Goal: Transaction & Acquisition: Purchase product/service

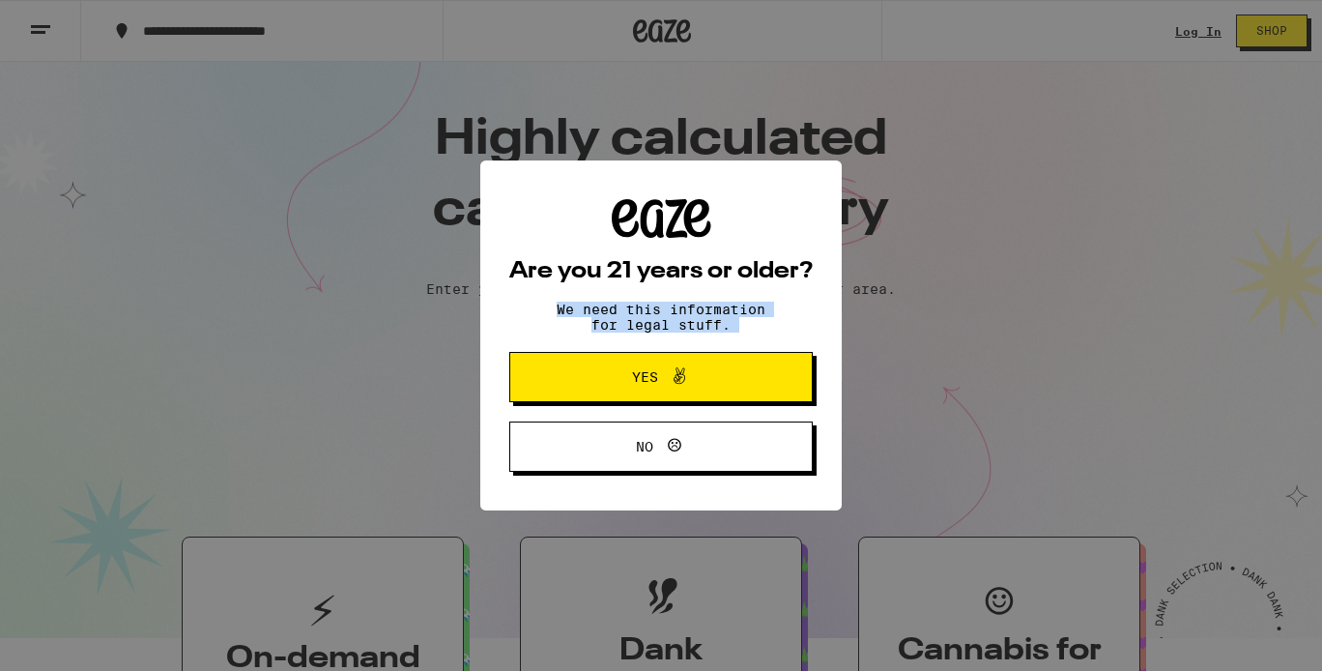
drag, startPoint x: 557, startPoint y: 303, endPoint x: 625, endPoint y: 346, distance: 80.7
click at [625, 346] on div "Are you 21 years or older? We need this information for legal stuff. Yes No" at bounding box center [660, 335] width 303 height 273
click at [613, 322] on p "We need this information for legal stuff." at bounding box center [661, 316] width 242 height 31
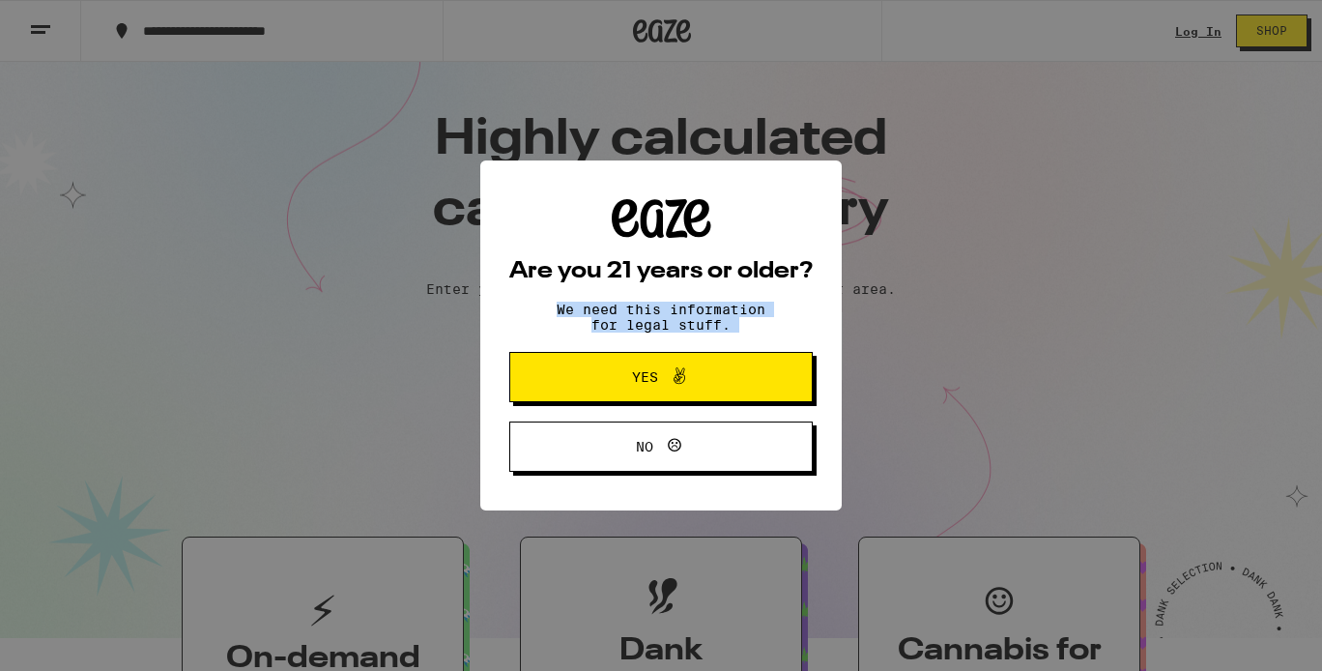
click at [598, 301] on p "We need this information for legal stuff." at bounding box center [661, 316] width 242 height 31
drag, startPoint x: 566, startPoint y: 297, endPoint x: 623, endPoint y: 318, distance: 60.8
click at [623, 318] on div "Are you 21 years or older? We need this information for legal stuff. Yes No" at bounding box center [660, 335] width 303 height 273
click at [623, 318] on p "We need this information for legal stuff." at bounding box center [661, 316] width 242 height 31
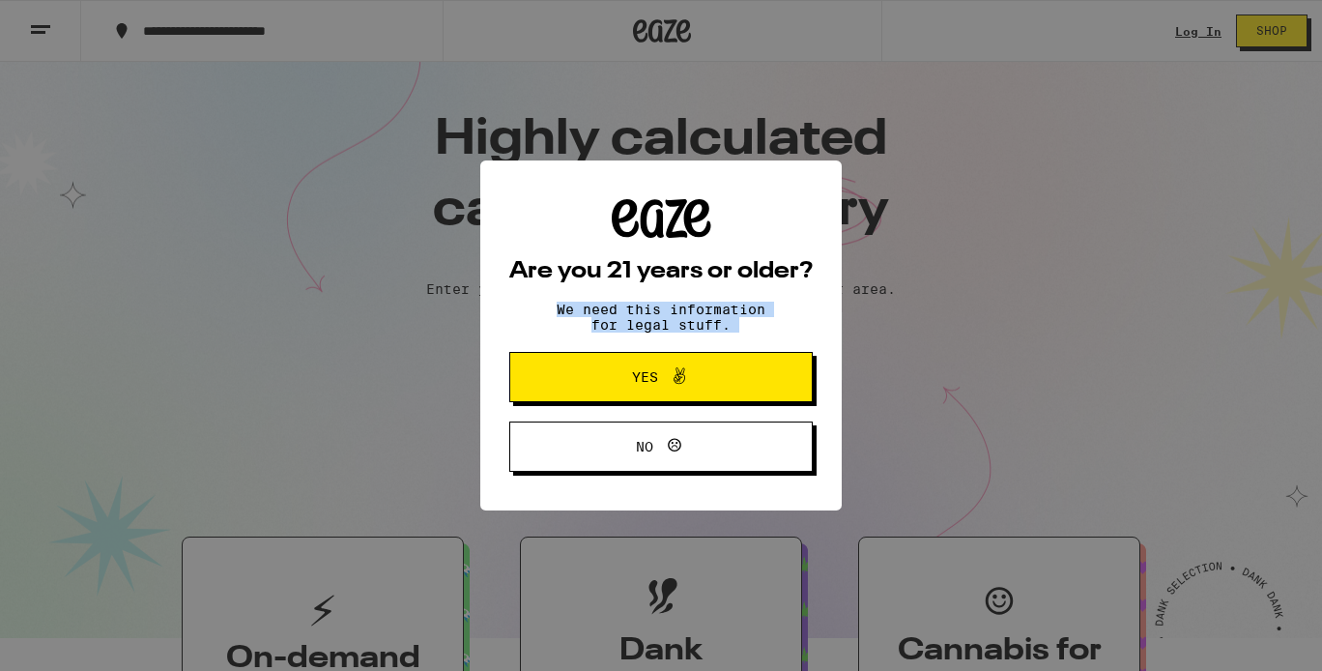
click at [623, 318] on p "We need this information for legal stuff." at bounding box center [661, 316] width 242 height 31
click at [616, 384] on span "Yes" at bounding box center [660, 376] width 147 height 25
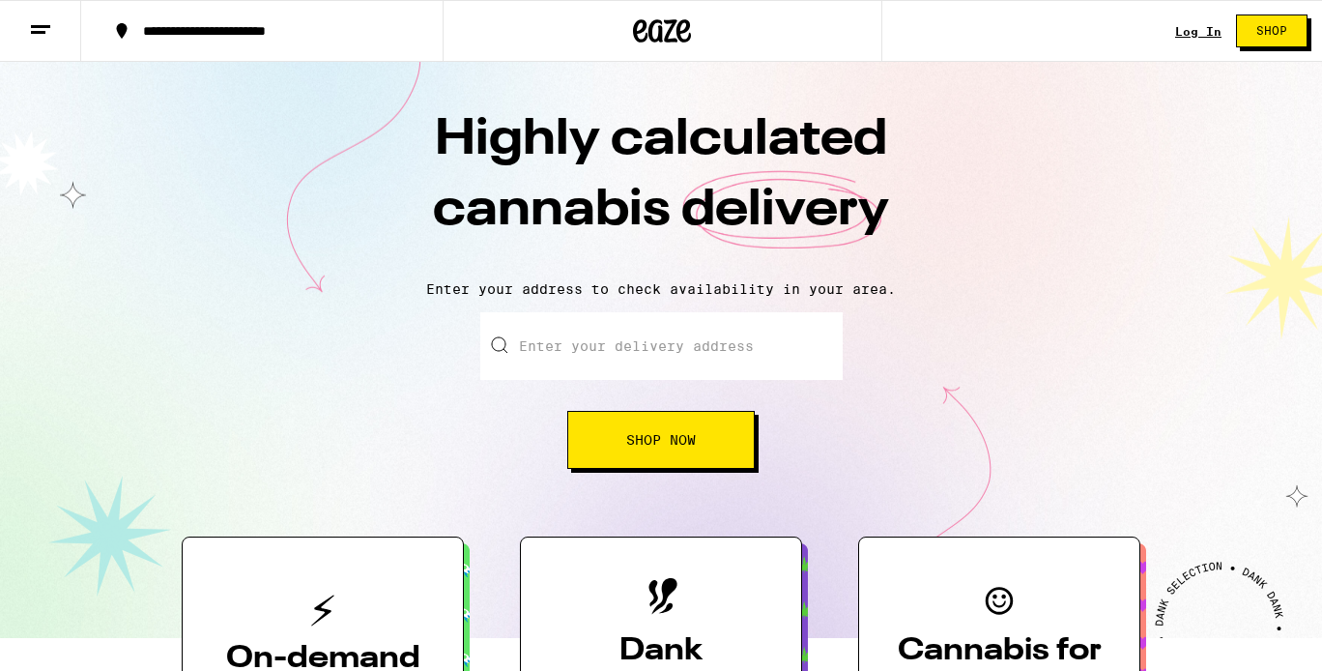
click at [600, 364] on input "Enter your delivery address" at bounding box center [661, 346] width 362 height 68
type input "[STREET_ADDRESS]"
type input "apt 104"
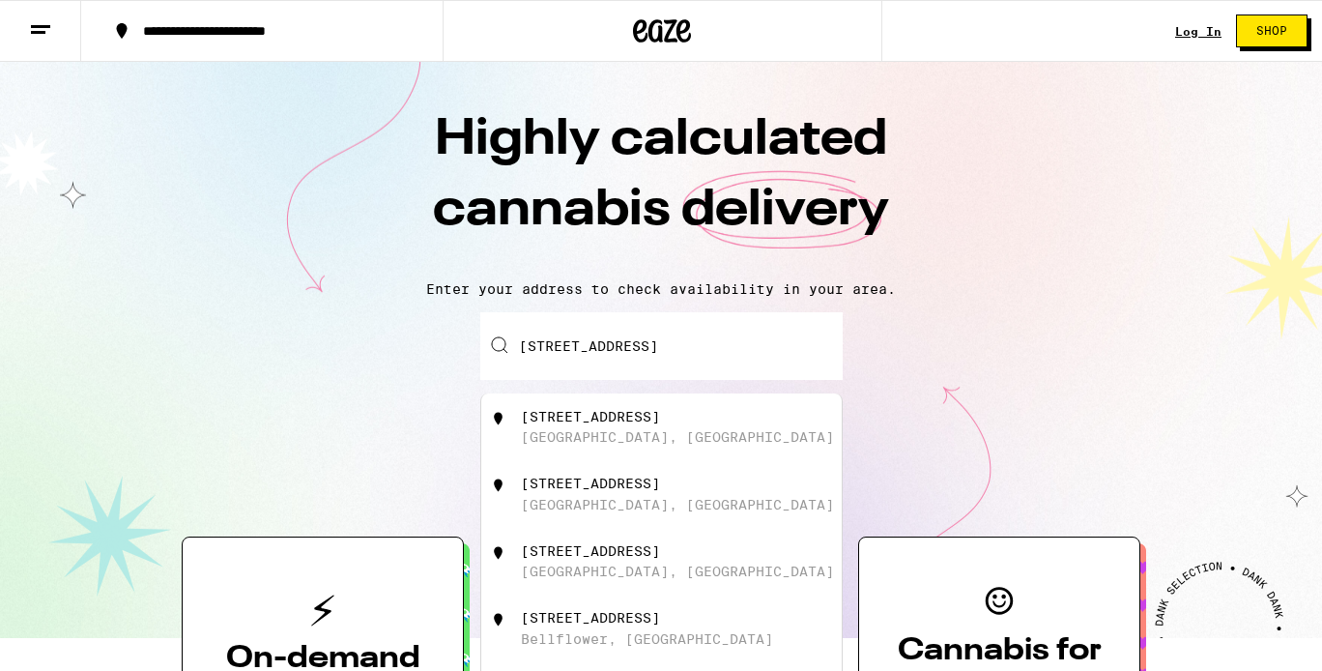
click at [634, 443] on div "[GEOGRAPHIC_DATA], [GEOGRAPHIC_DATA]" at bounding box center [677, 436] width 313 height 15
type input "[STREET_ADDRESS]"
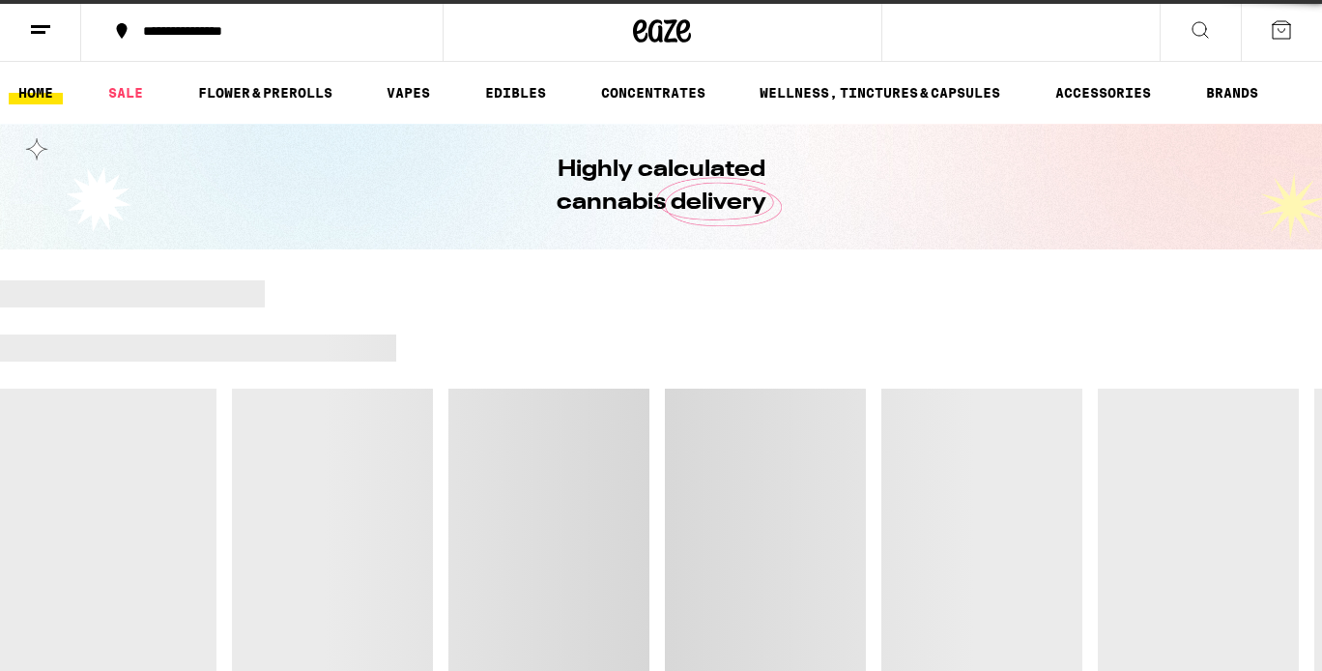
click at [634, 443] on div at bounding box center [661, 483] width 1322 height 406
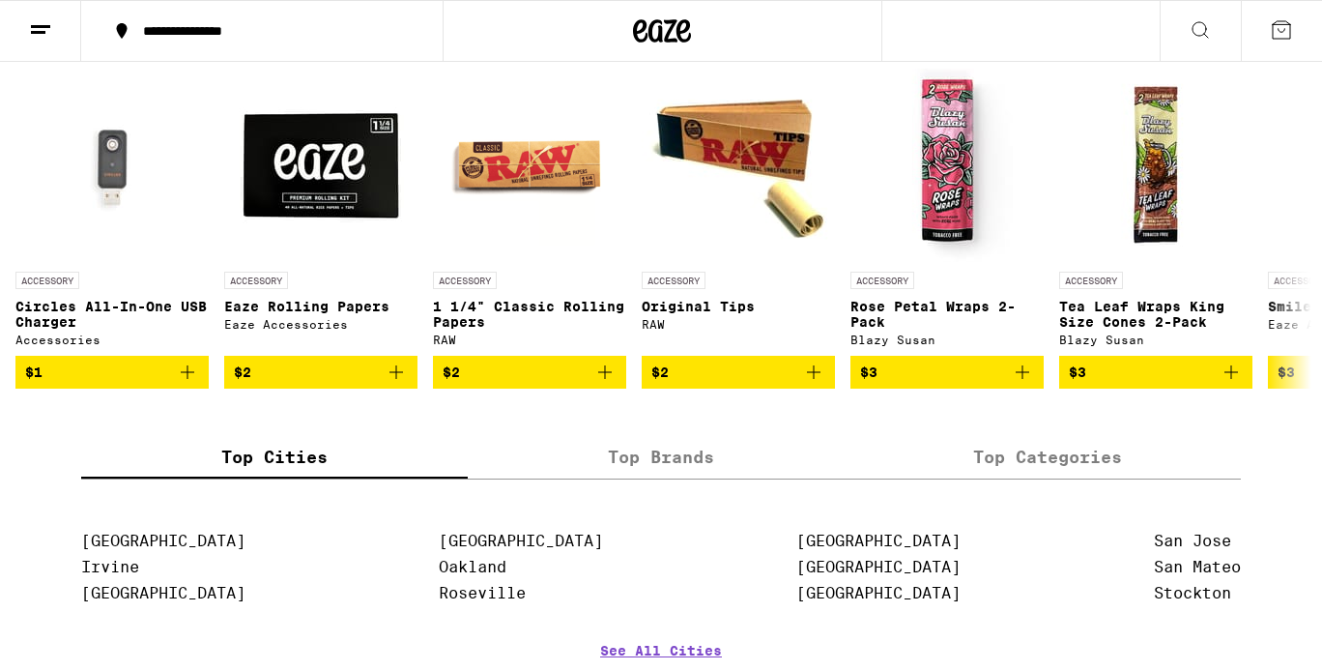
scroll to position [6664, 0]
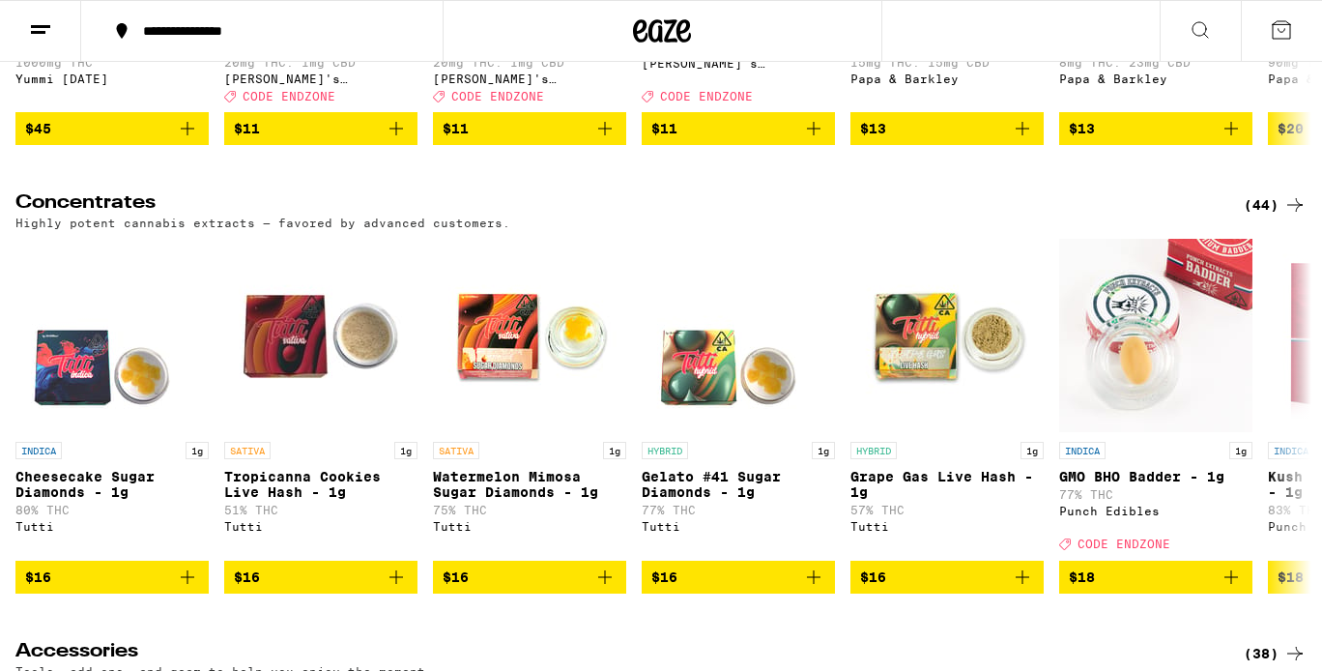
click at [1192, 38] on icon at bounding box center [1199, 29] width 23 height 23
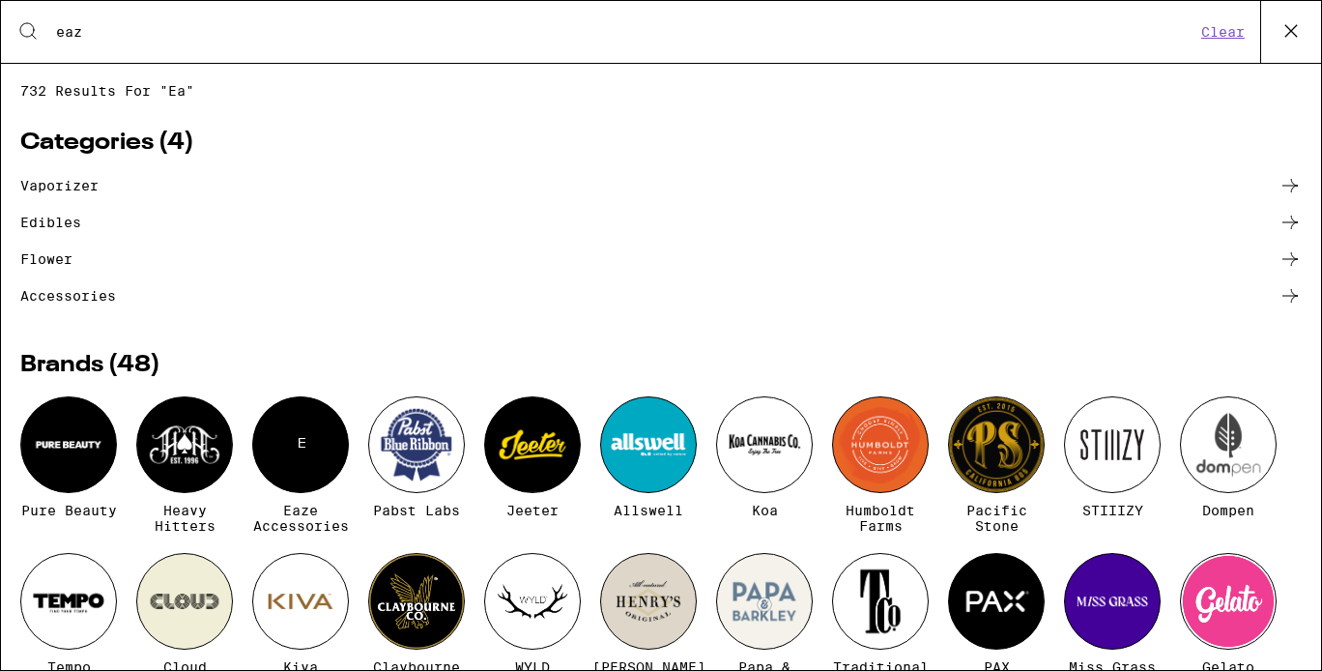
type input "eaze"
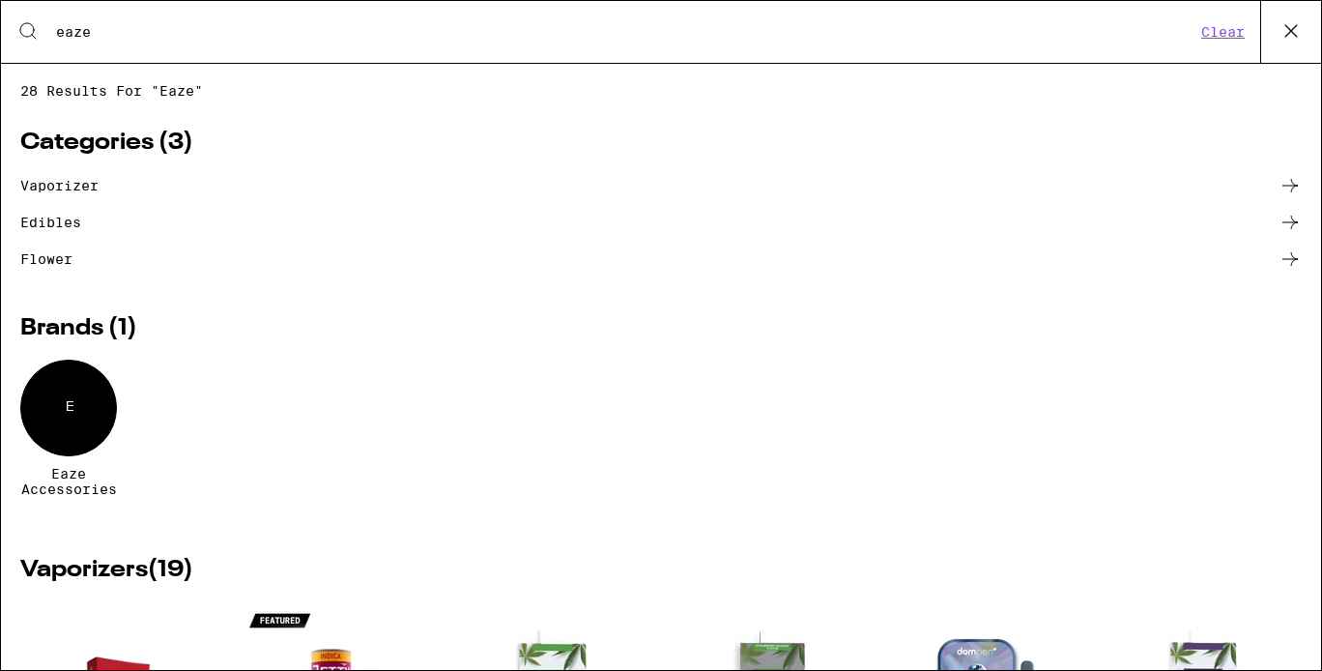
click at [84, 31] on input "eaze" at bounding box center [625, 31] width 1140 height 17
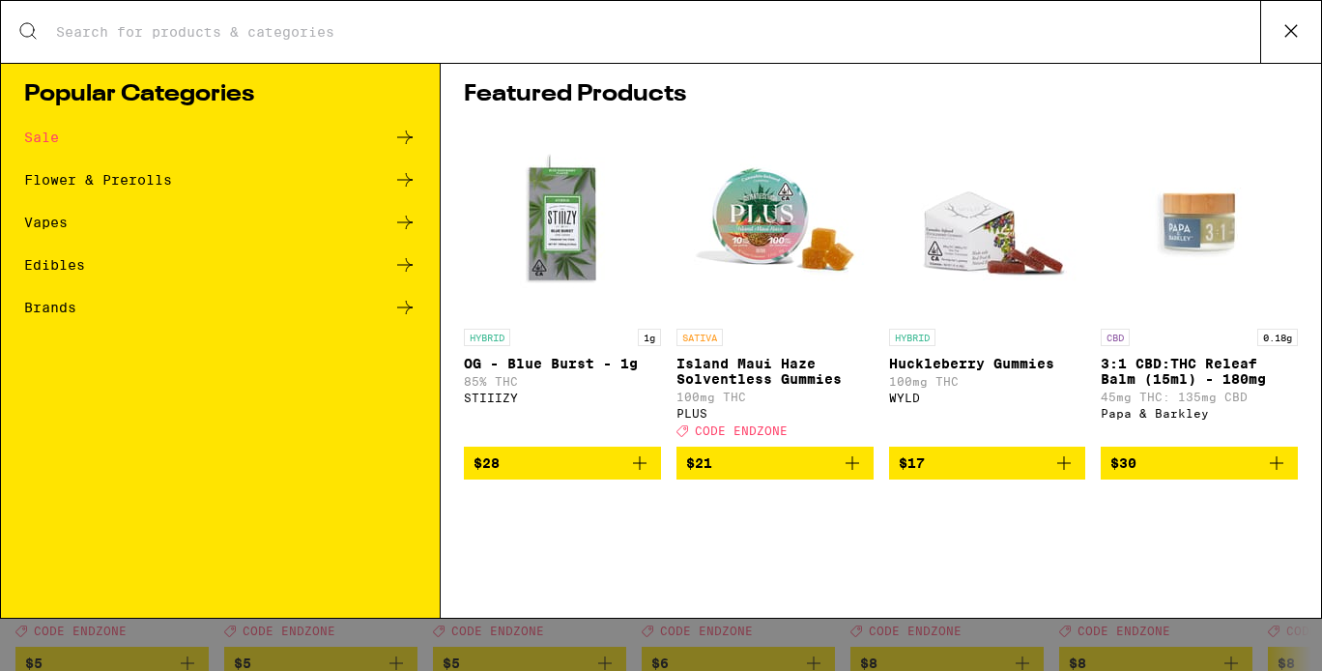
click at [58, 275] on div "Edibles" at bounding box center [220, 264] width 392 height 23
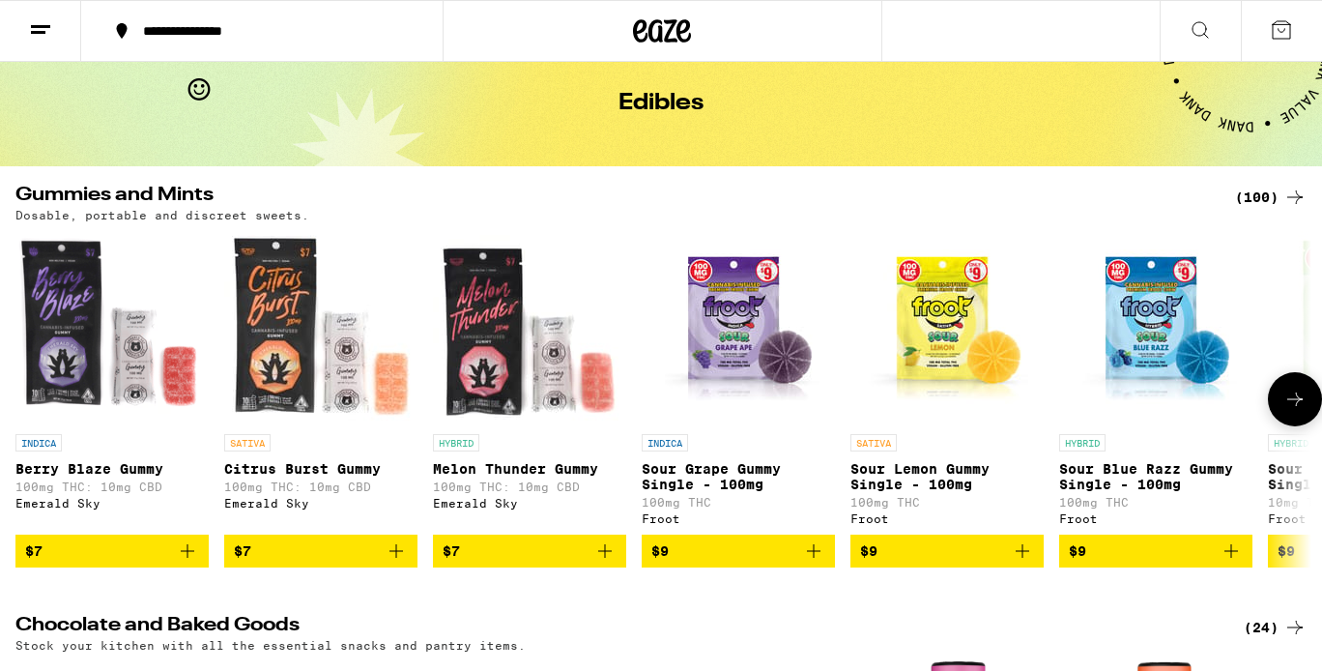
scroll to position [8, 0]
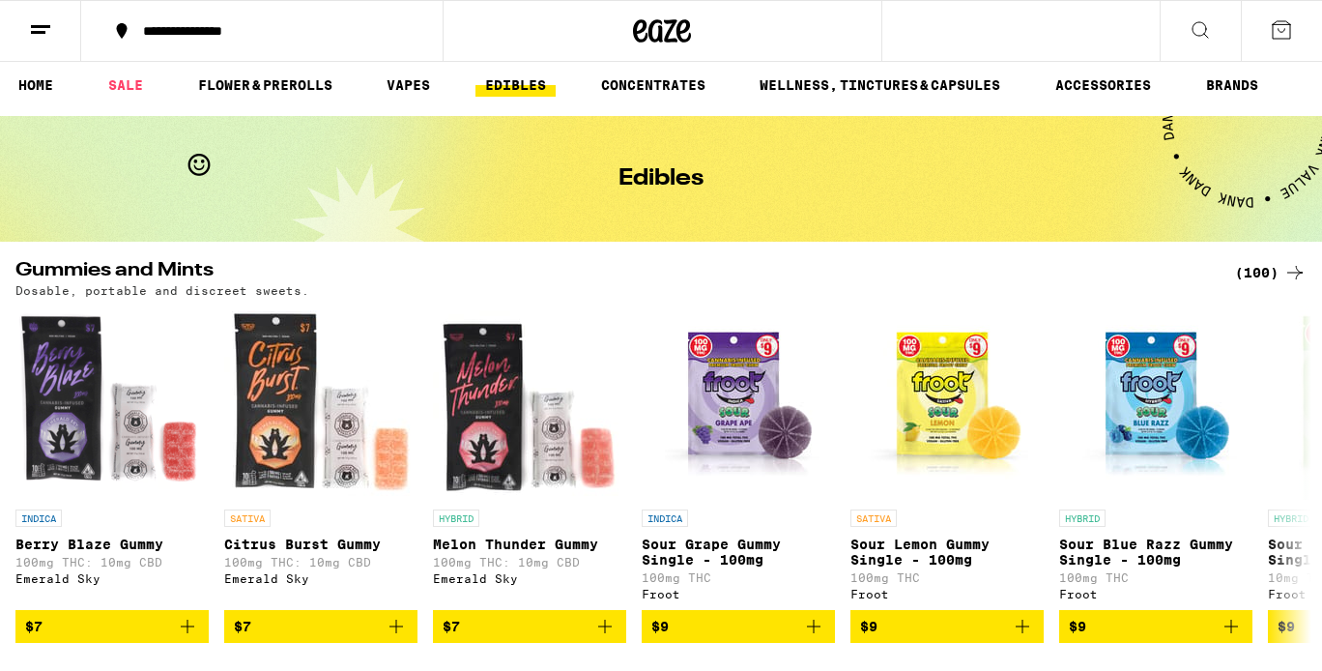
click at [1272, 272] on div "(100)" at bounding box center [1270, 272] width 71 height 23
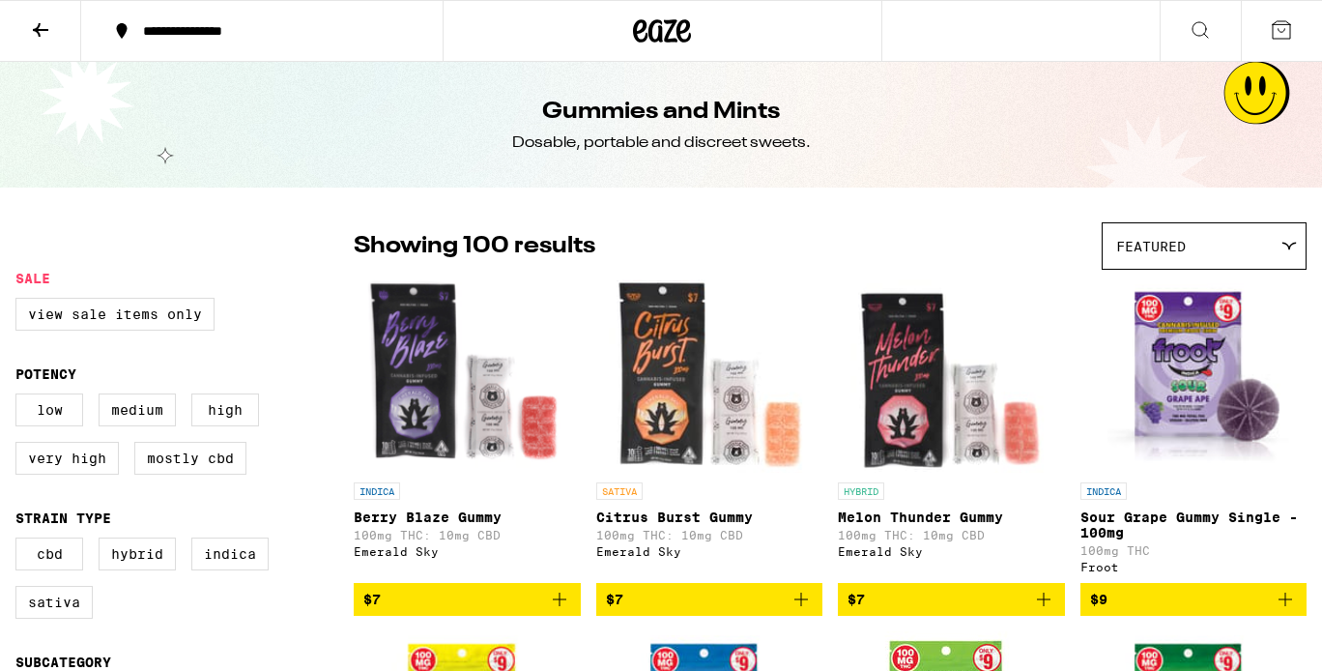
scroll to position [70, 0]
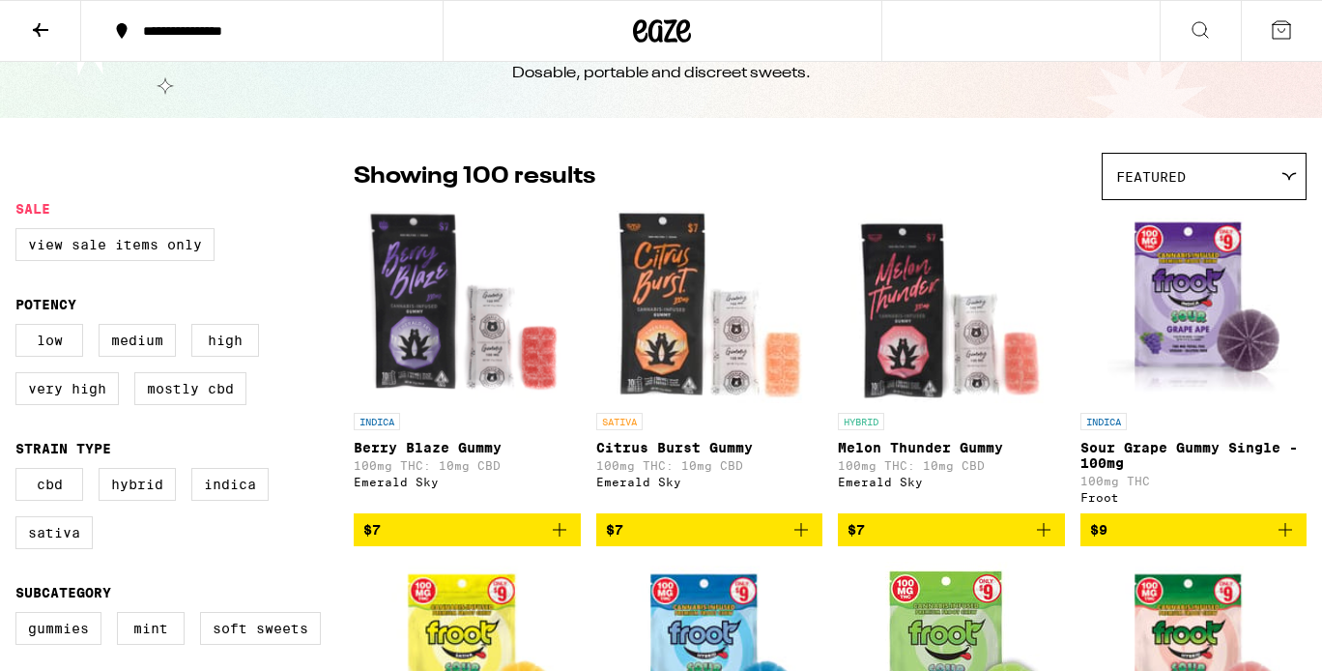
click at [1288, 536] on icon "Add to bag" at bounding box center [1285, 530] width 14 height 14
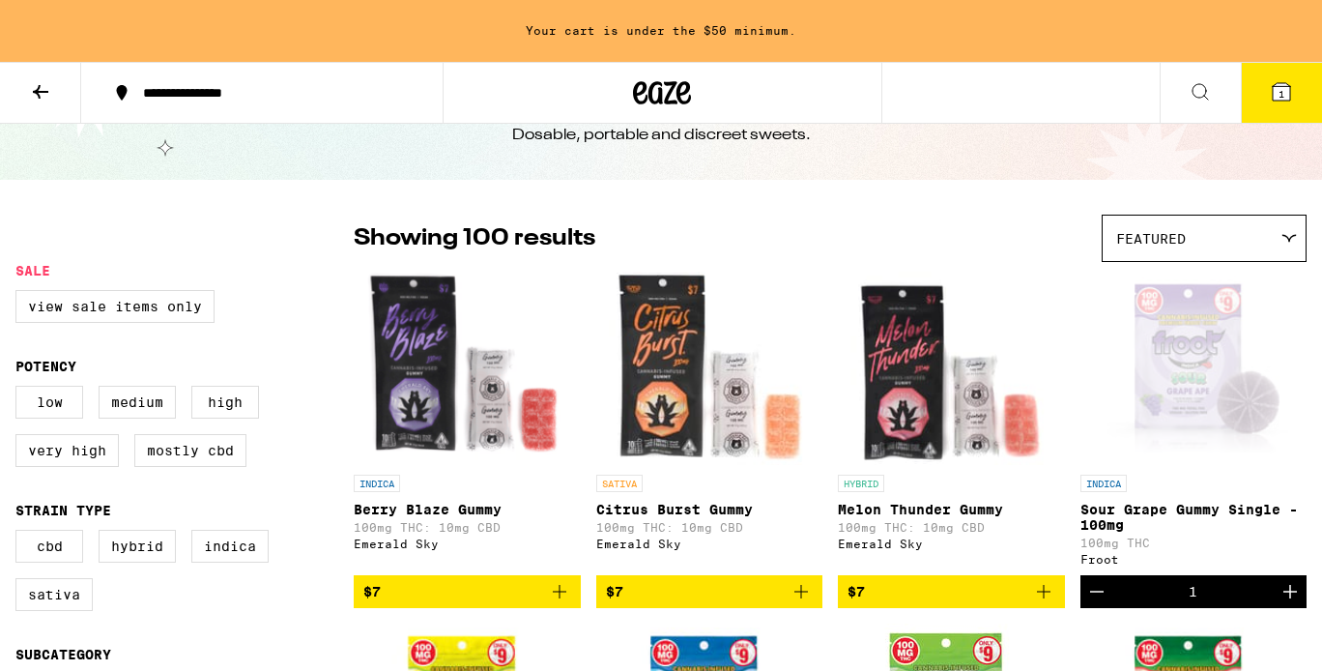
scroll to position [131, 0]
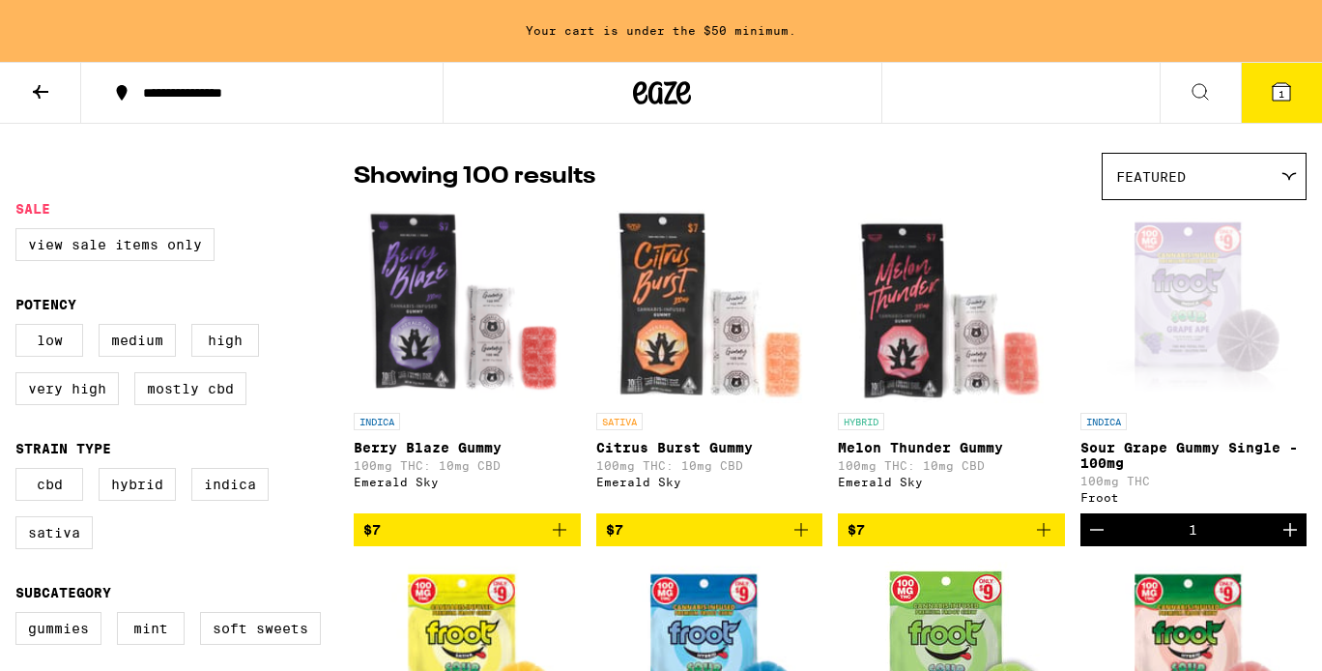
click at [564, 541] on icon "Add to bag" at bounding box center [559, 529] width 23 height 23
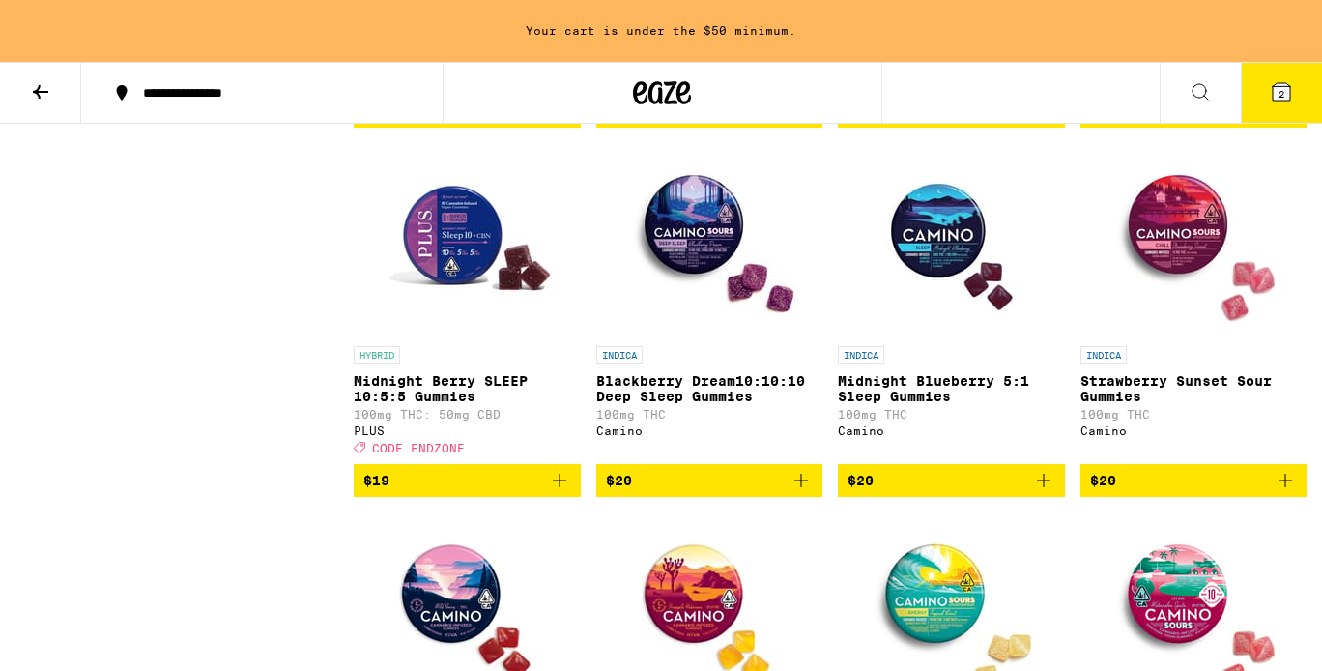
scroll to position [4860, 0]
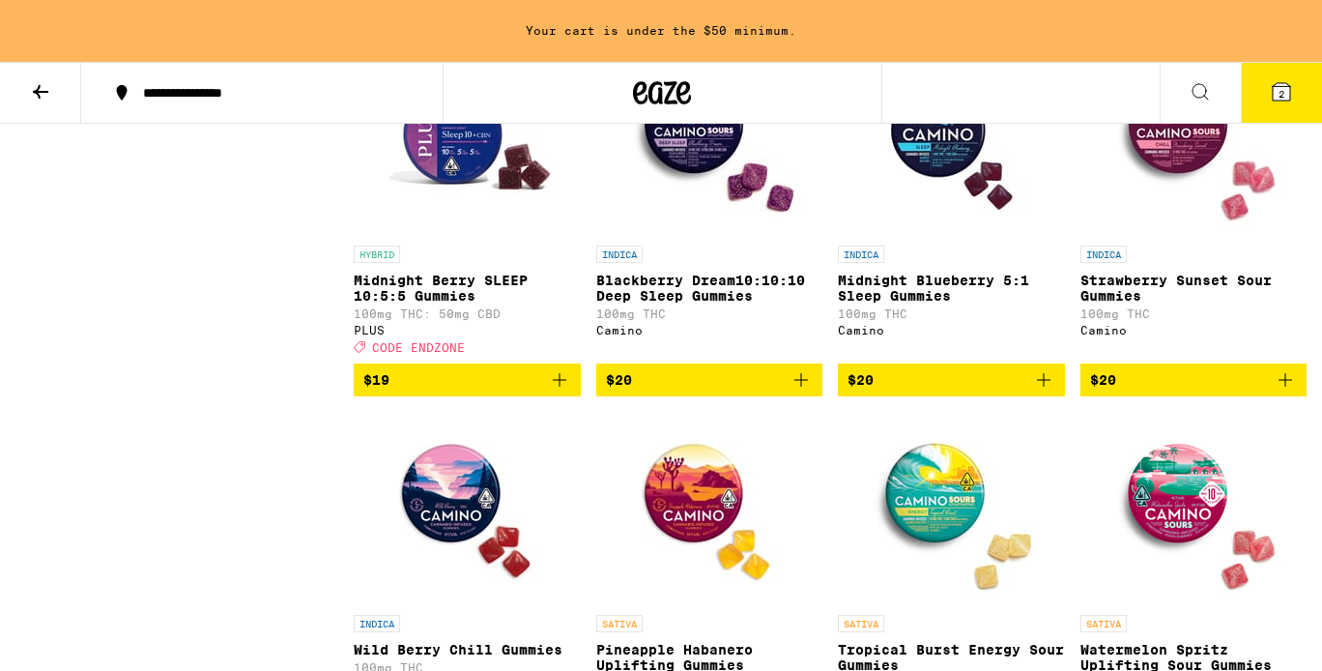
click at [801, 391] on icon "Add to bag" at bounding box center [800, 379] width 23 height 23
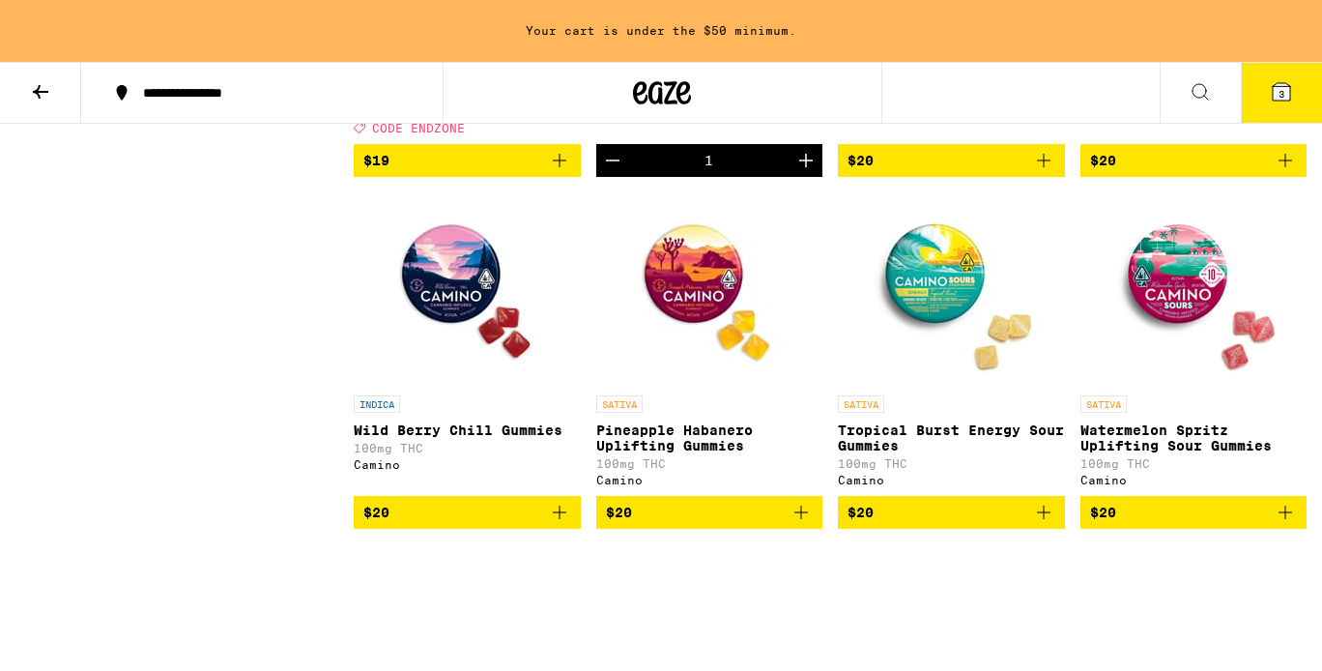
scroll to position [5130, 0]
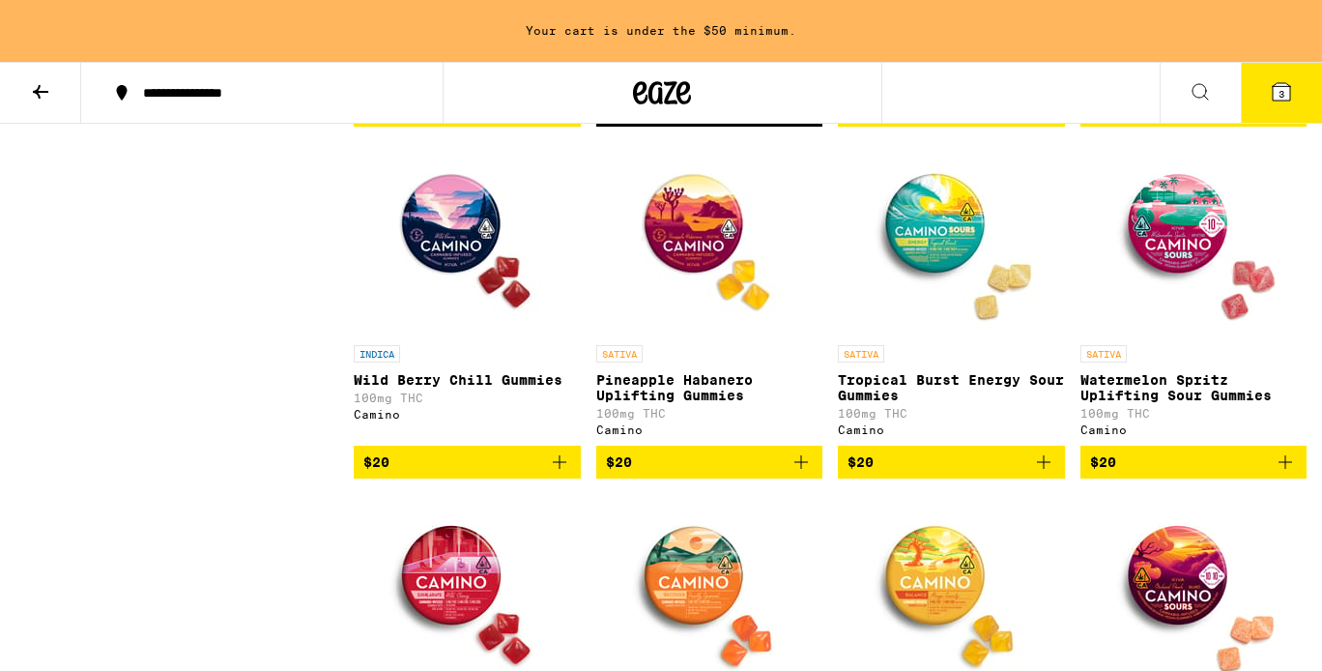
click at [559, 473] on icon "Add to bag" at bounding box center [559, 461] width 23 height 23
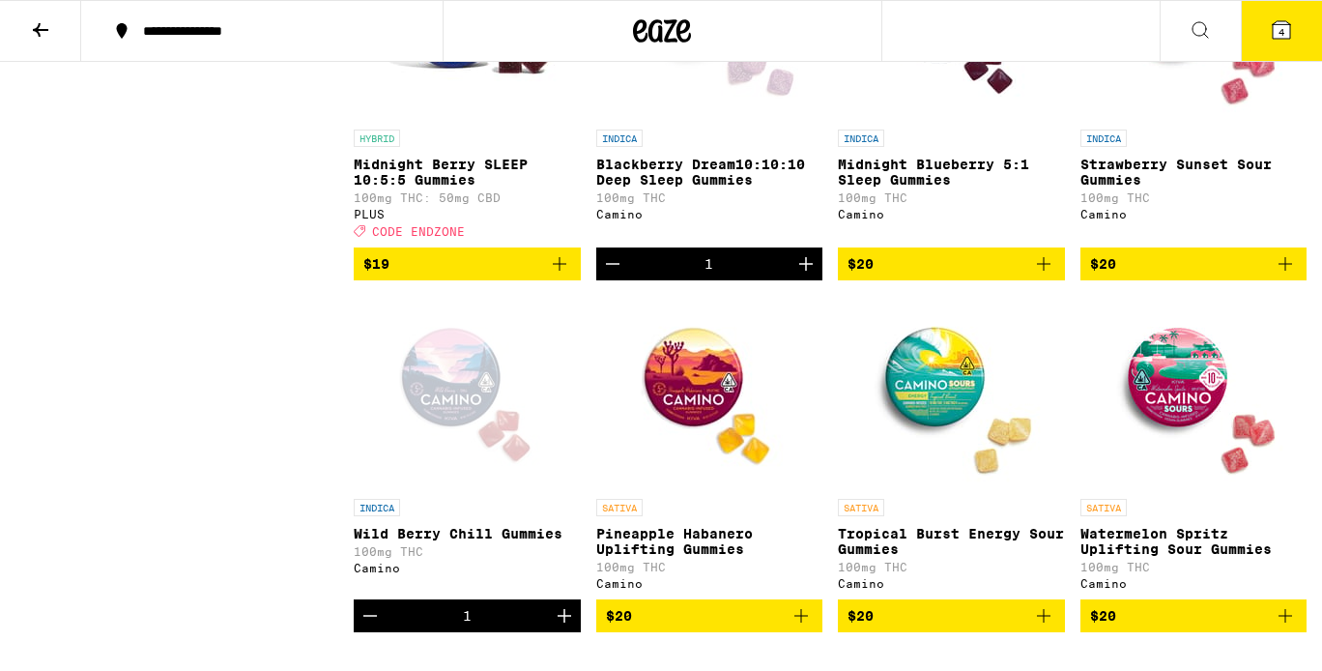
scroll to position [4910, 0]
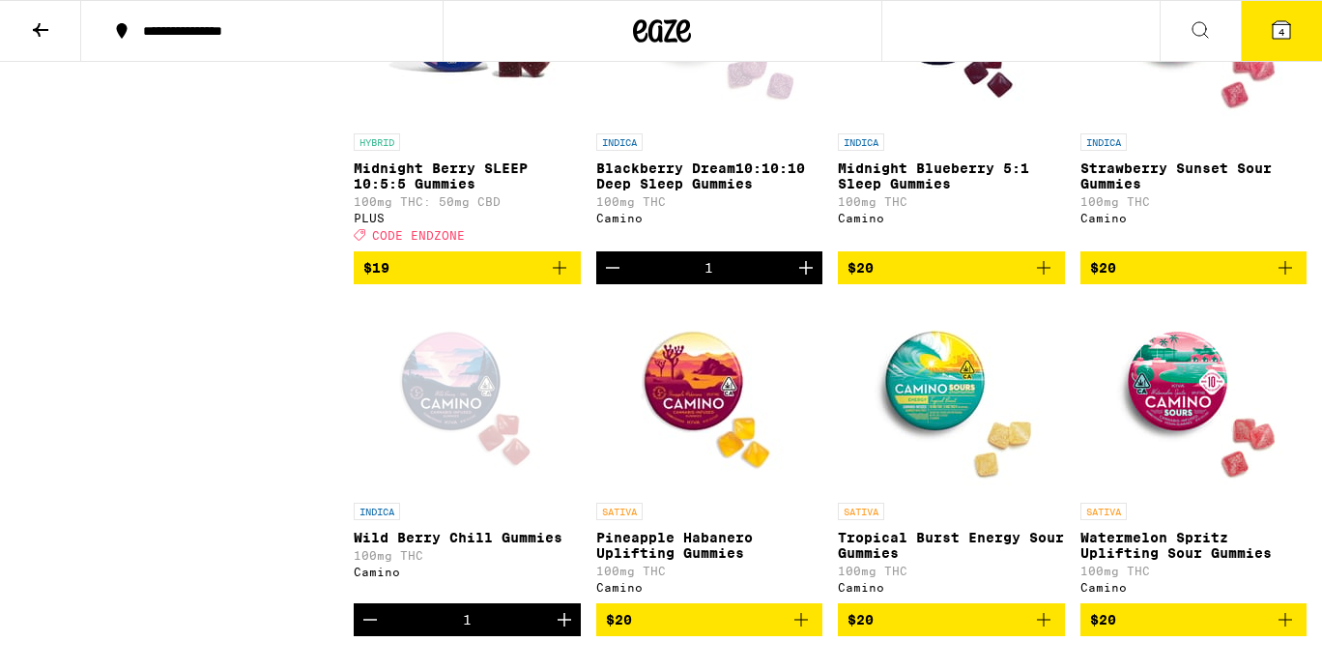
click at [1286, 279] on icon "Add to bag" at bounding box center [1284, 267] width 23 height 23
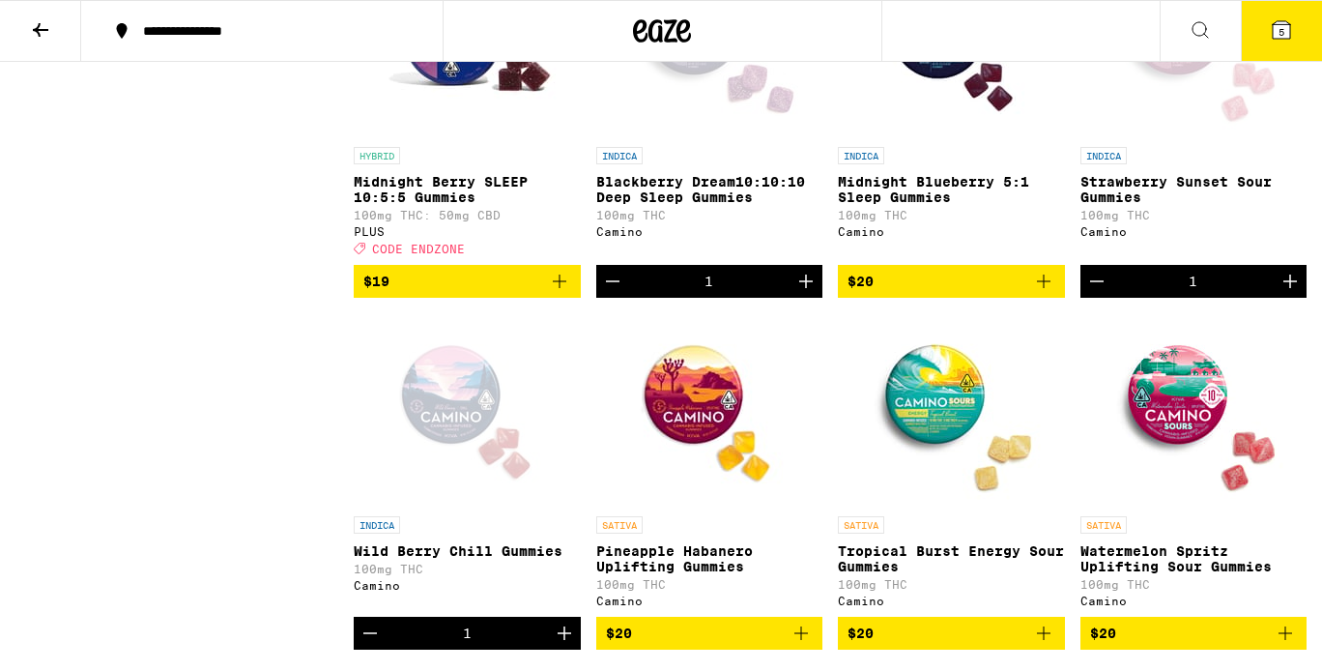
click at [1289, 39] on icon at bounding box center [1281, 29] width 23 height 23
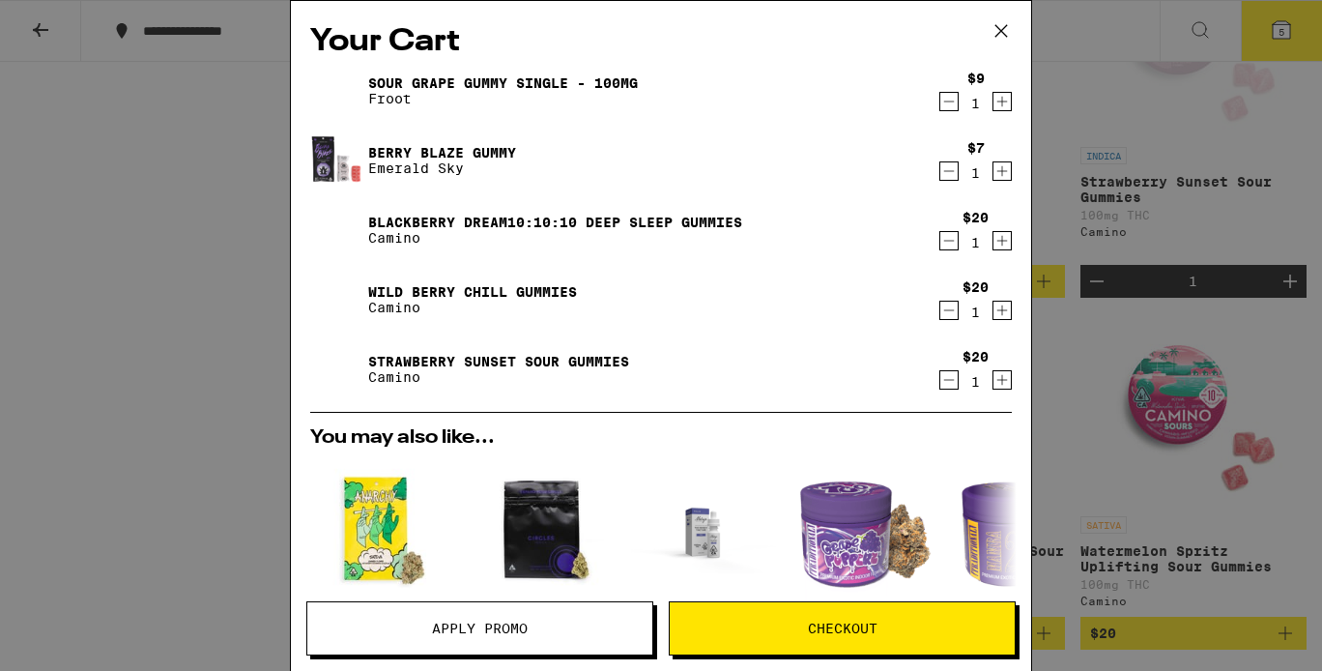
click at [957, 102] on icon "Decrement" at bounding box center [948, 101] width 17 height 23
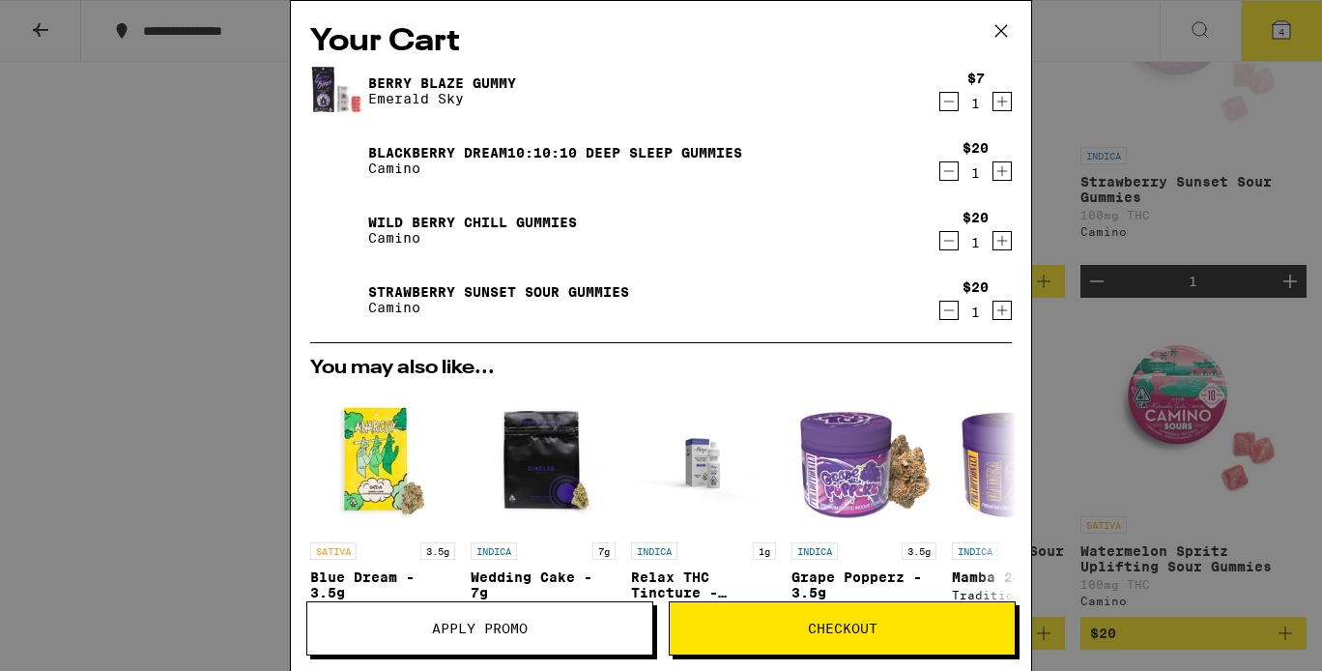
click at [957, 102] on icon "Decrement" at bounding box center [948, 101] width 17 height 23
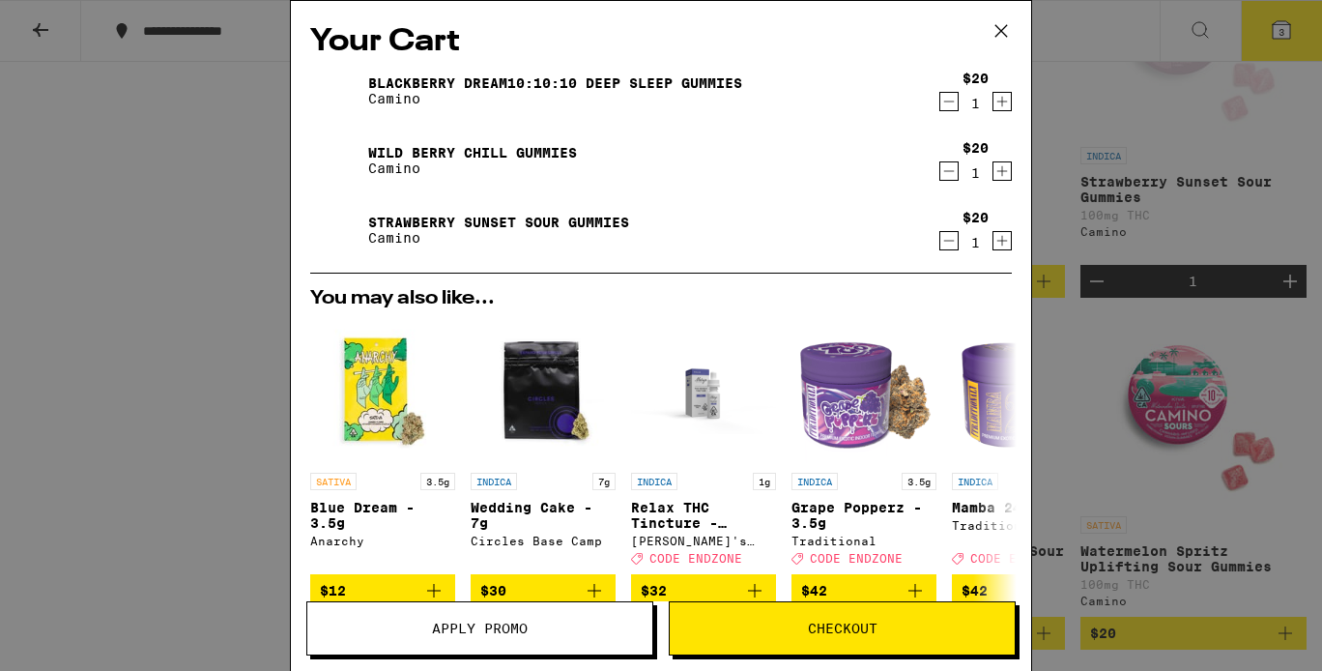
click at [957, 102] on icon "Decrement" at bounding box center [948, 101] width 17 height 23
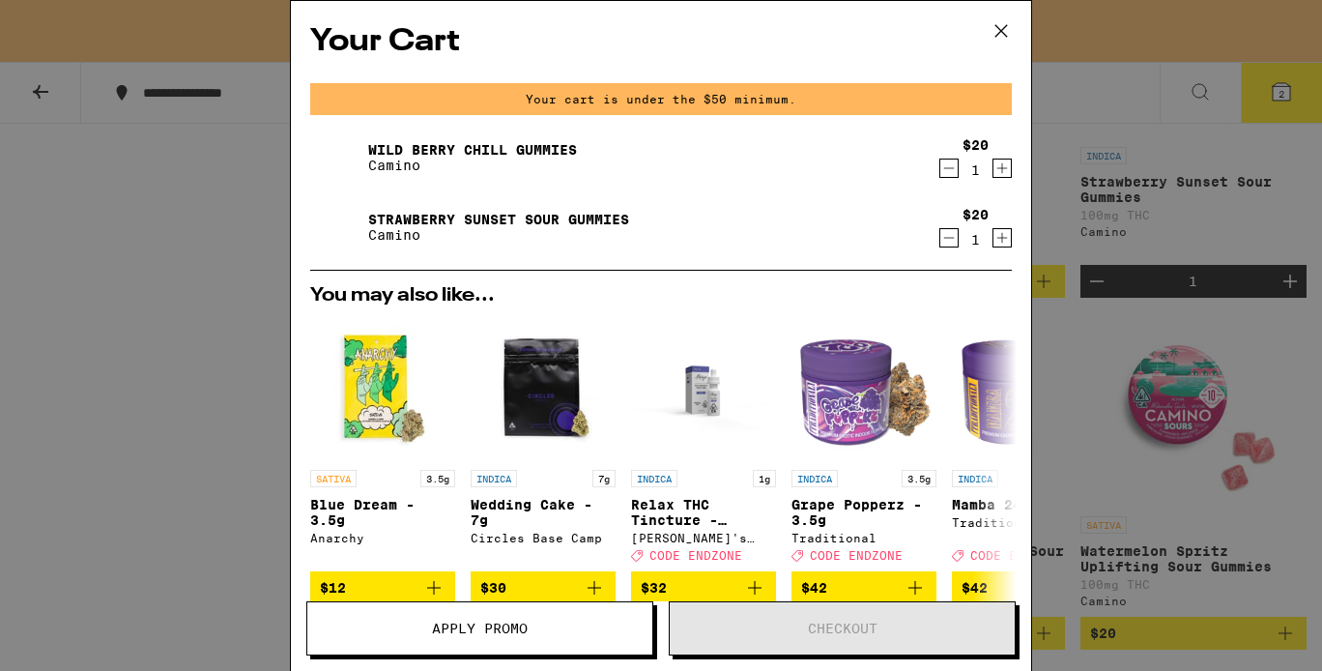
click at [1063, 207] on div "Your Cart Your cart is under the $50 minimum. Wild [PERSON_NAME] Chill Gummies …" at bounding box center [661, 335] width 1322 height 671
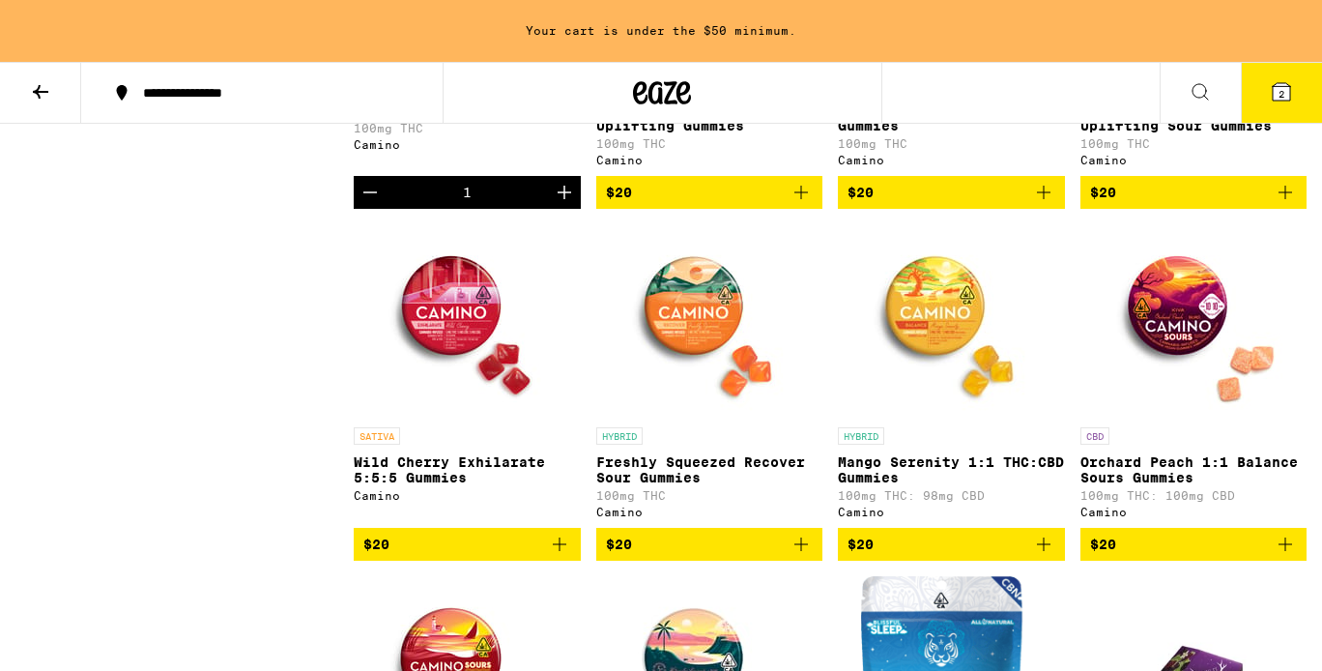
scroll to position [5524, 0]
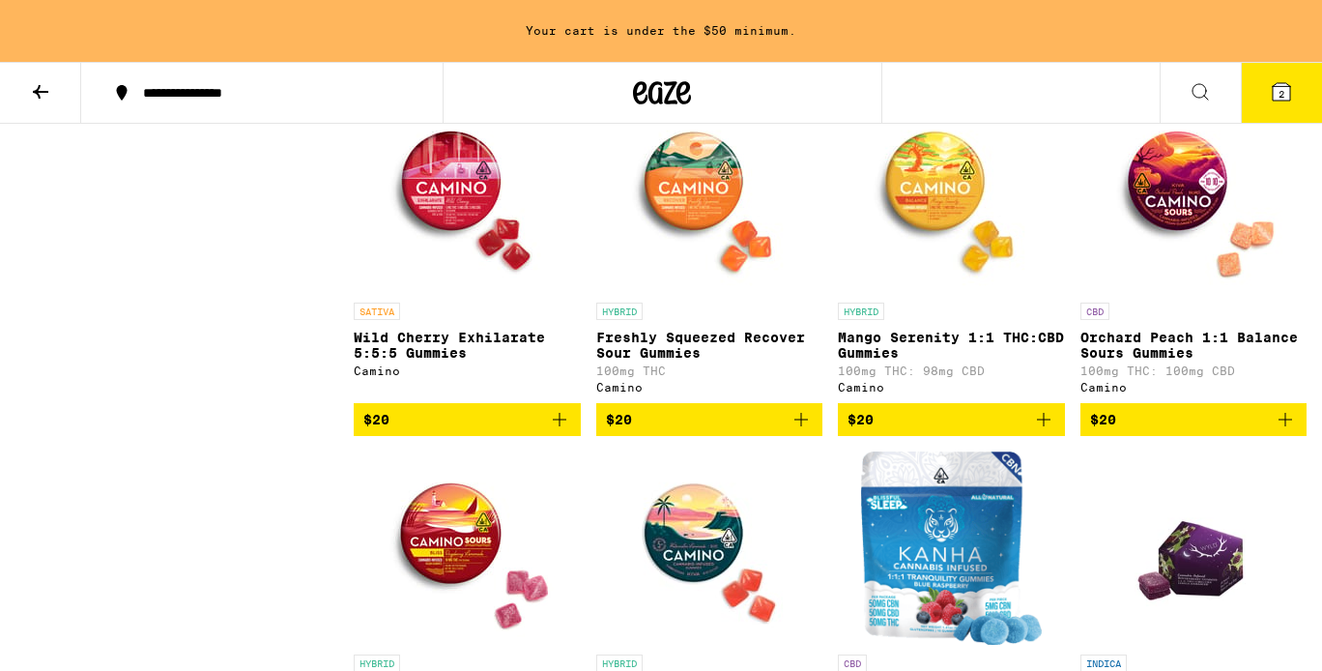
click at [806, 426] on icon "Add to bag" at bounding box center [801, 420] width 14 height 14
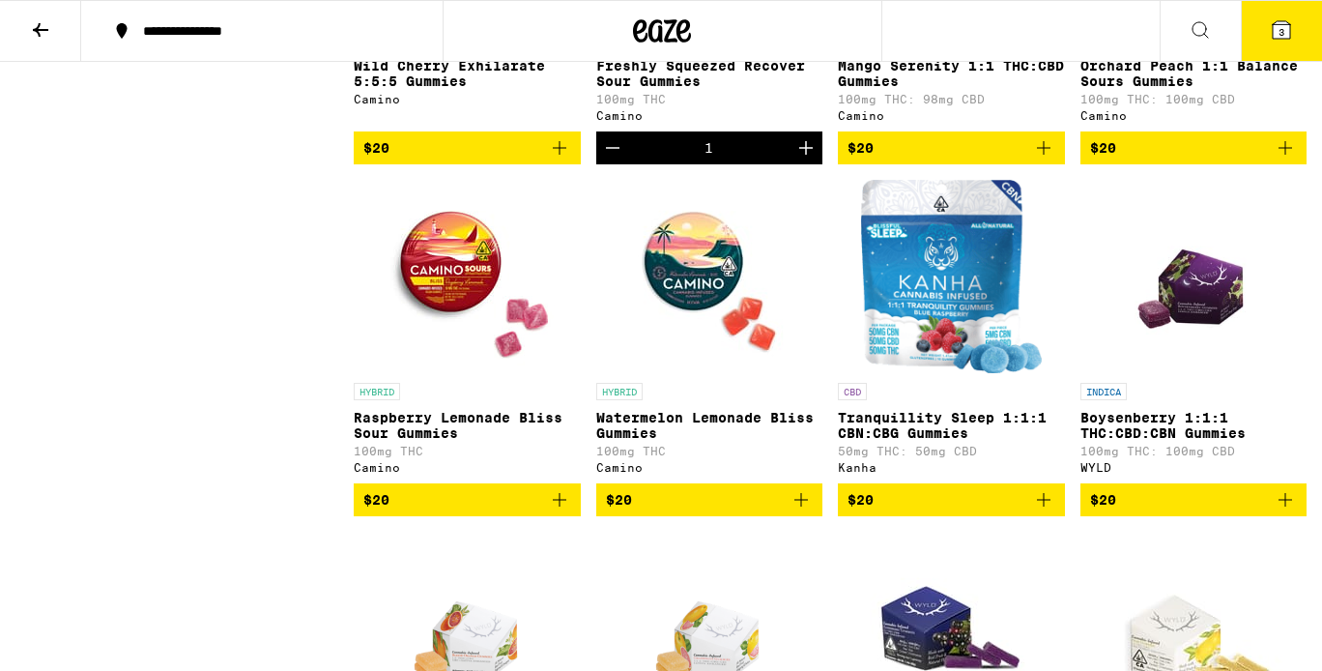
scroll to position [5936, 0]
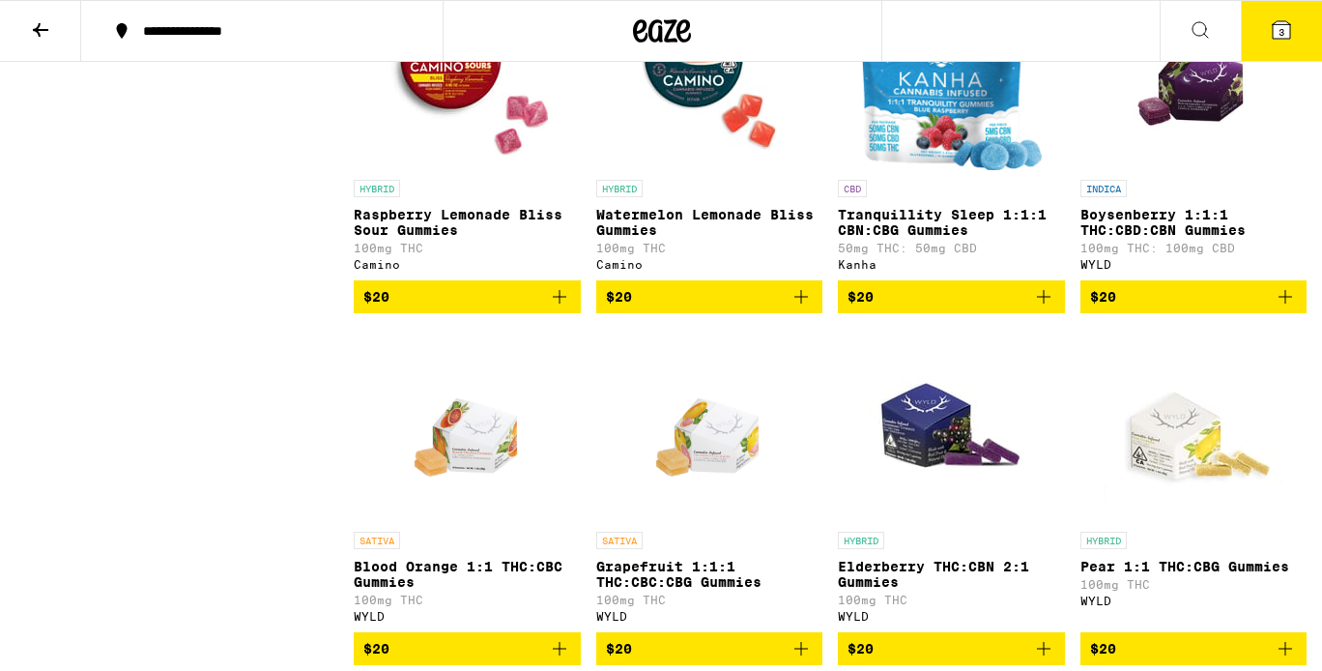
click at [804, 308] on icon "Add to bag" at bounding box center [800, 296] width 23 height 23
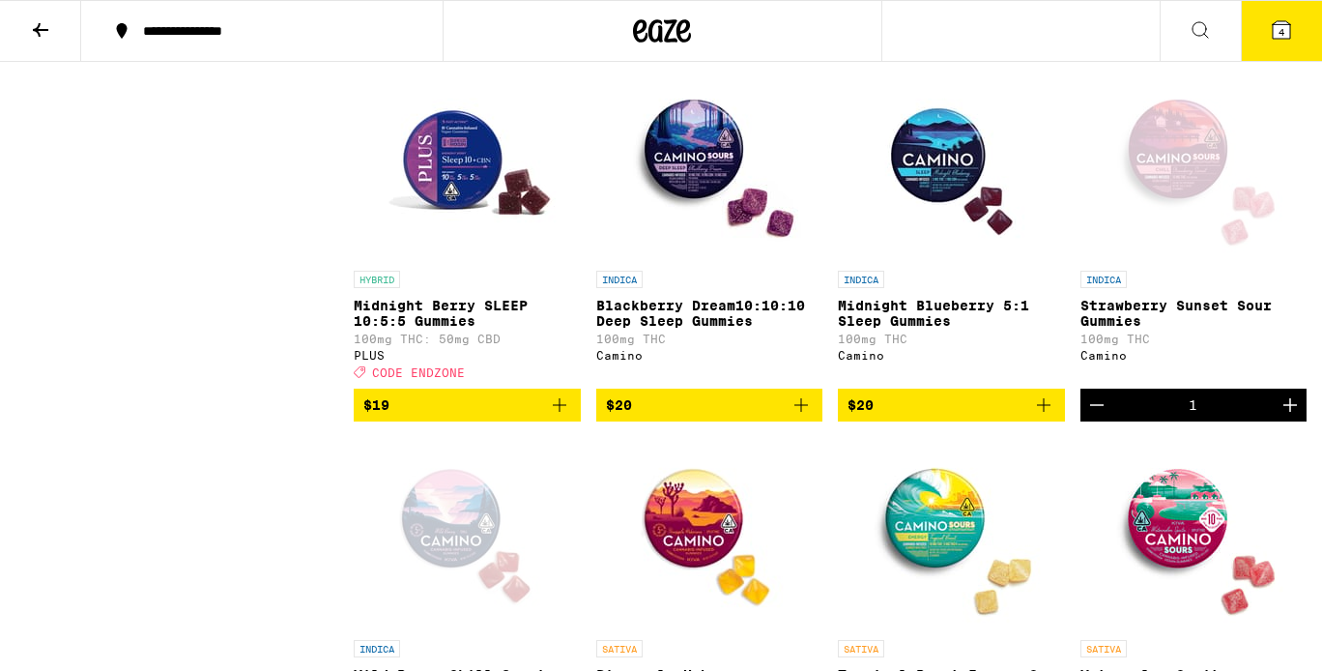
scroll to position [4241, 0]
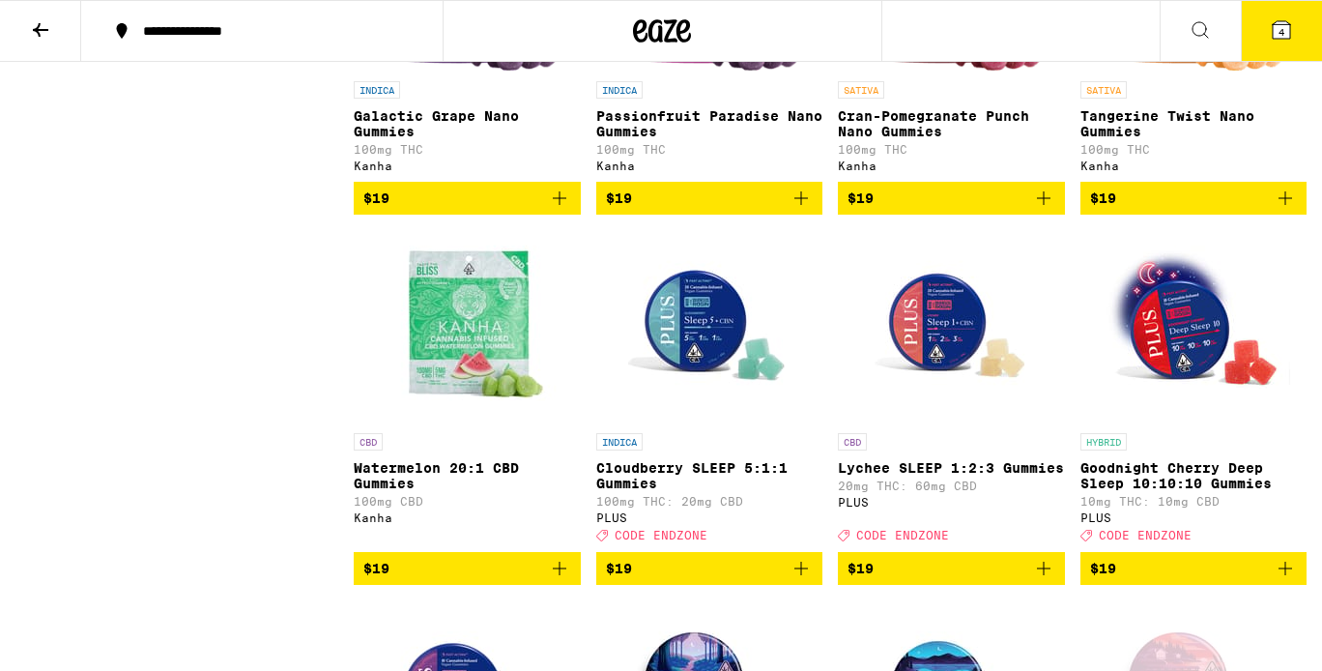
click at [1295, 17] on button "4" at bounding box center [1281, 31] width 81 height 60
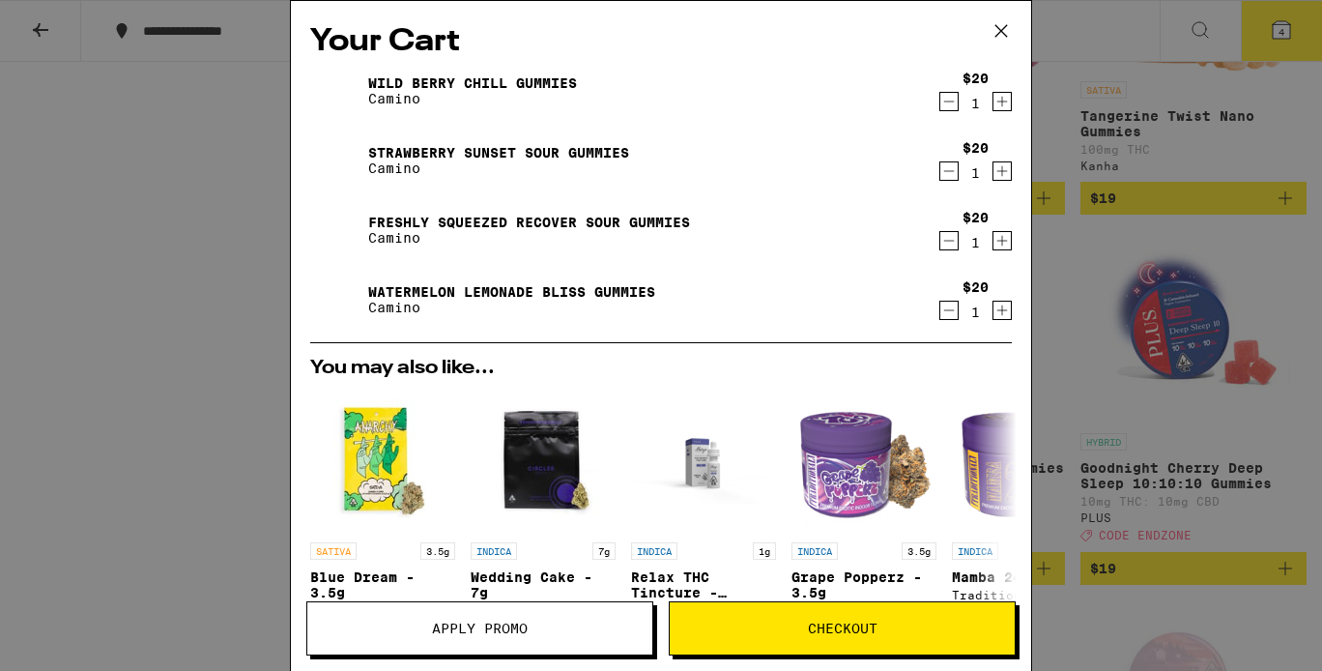
click at [820, 623] on span "Checkout" at bounding box center [843, 628] width 70 height 14
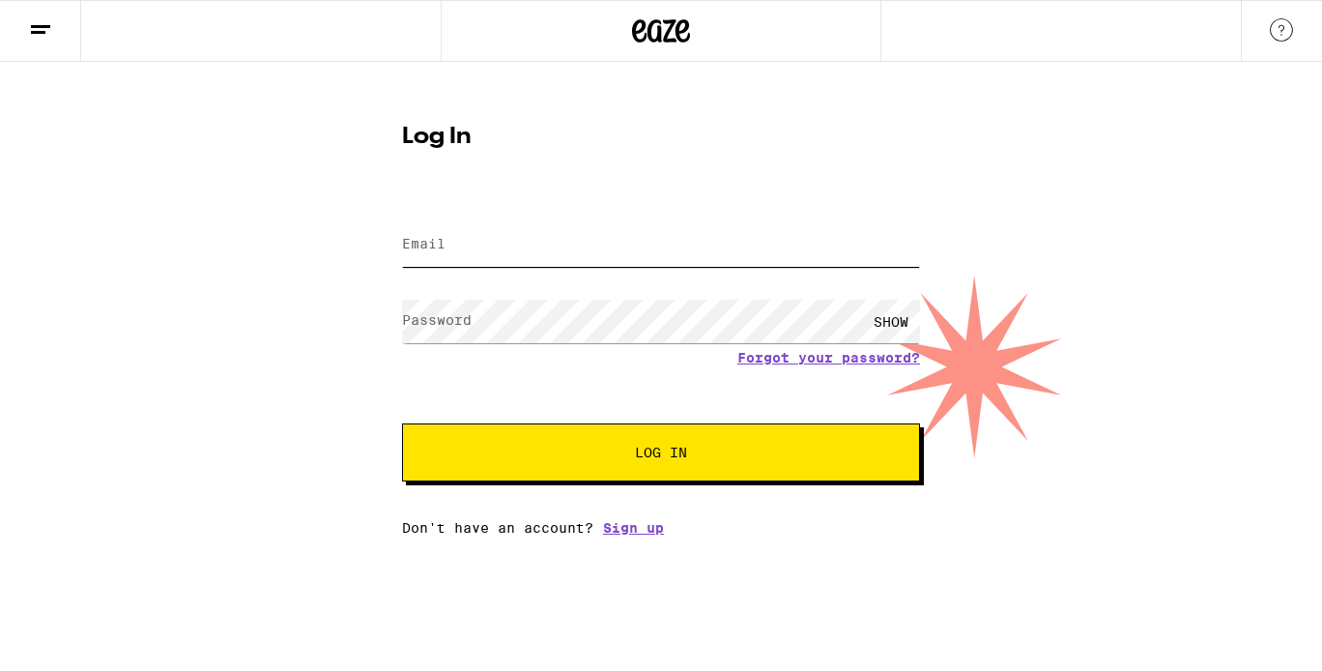
type input "[EMAIL_ADDRESS][DOMAIN_NAME]"
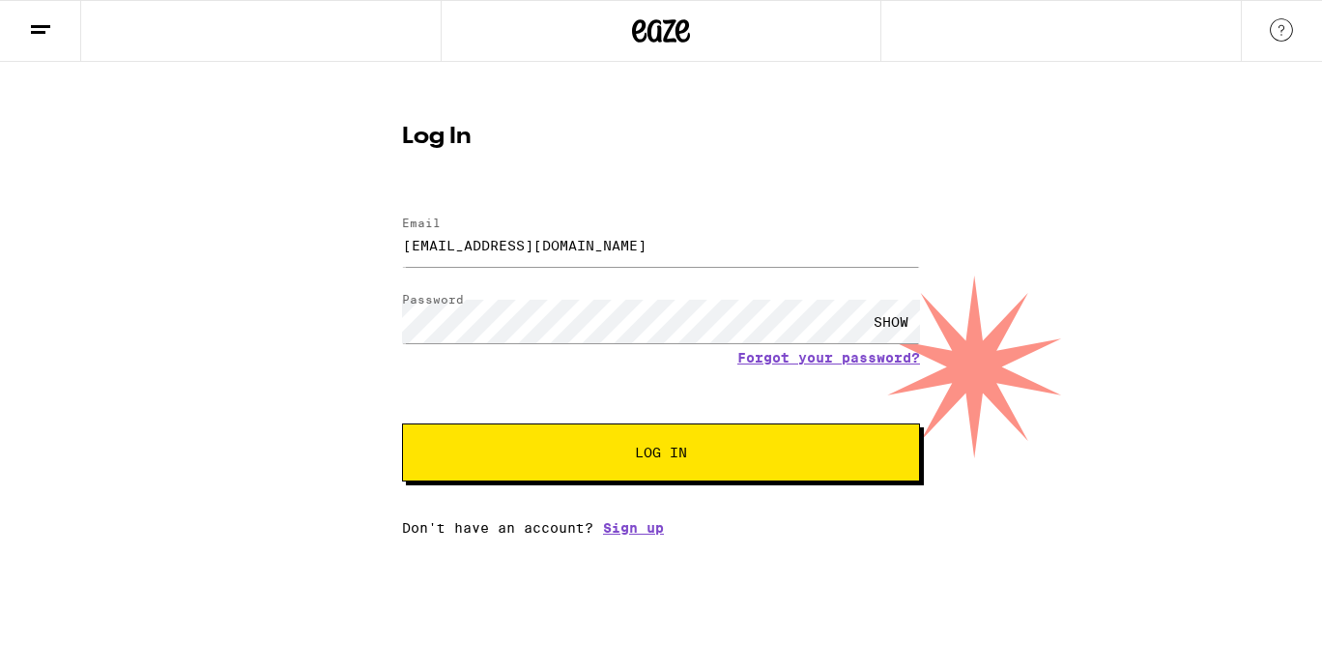
click at [650, 457] on span "Log In" at bounding box center [661, 452] width 52 height 14
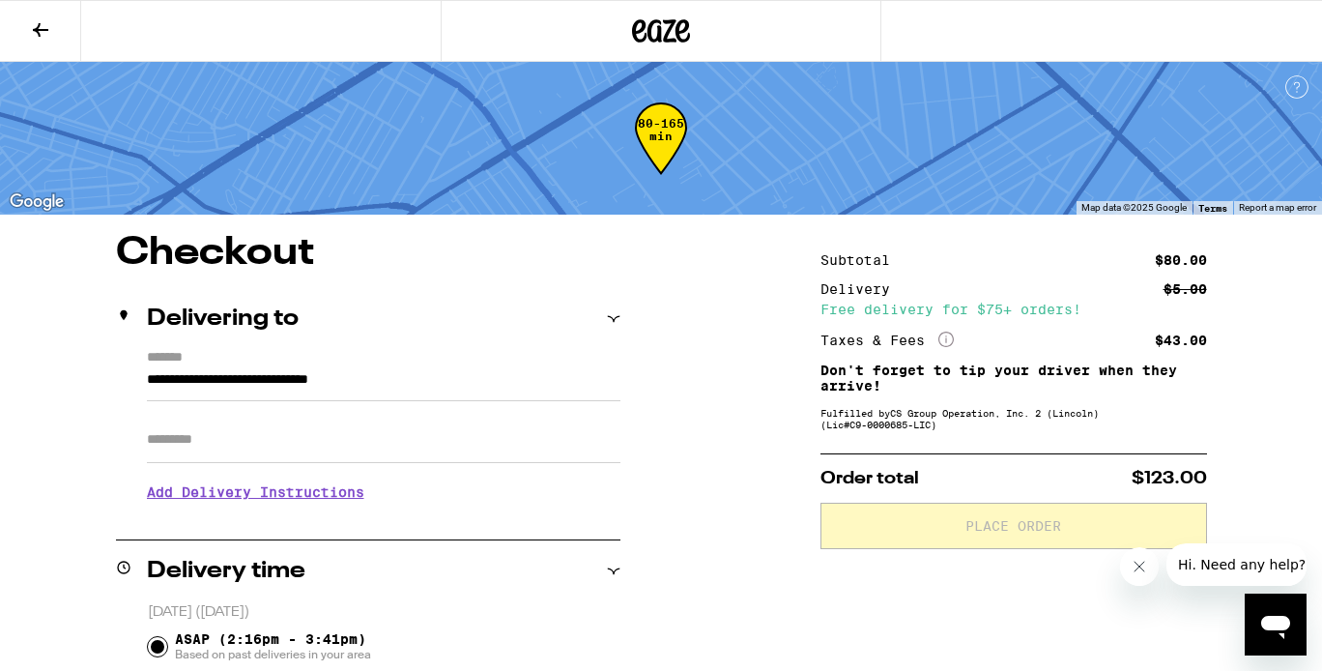
click at [44, 24] on icon at bounding box center [40, 29] width 23 height 23
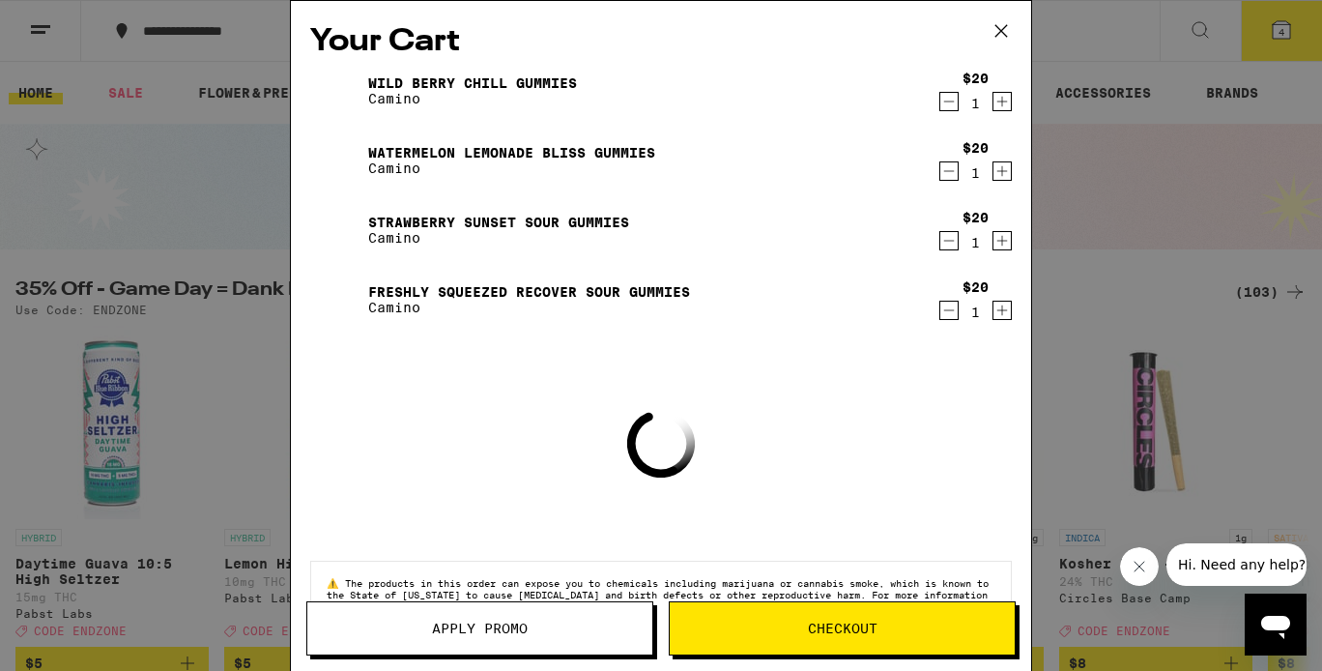
click at [94, 123] on div "Your Cart Wild [PERSON_NAME] Chill Gummies Camino $20 1 Watermelon Lemonade Bli…" at bounding box center [661, 335] width 1322 height 671
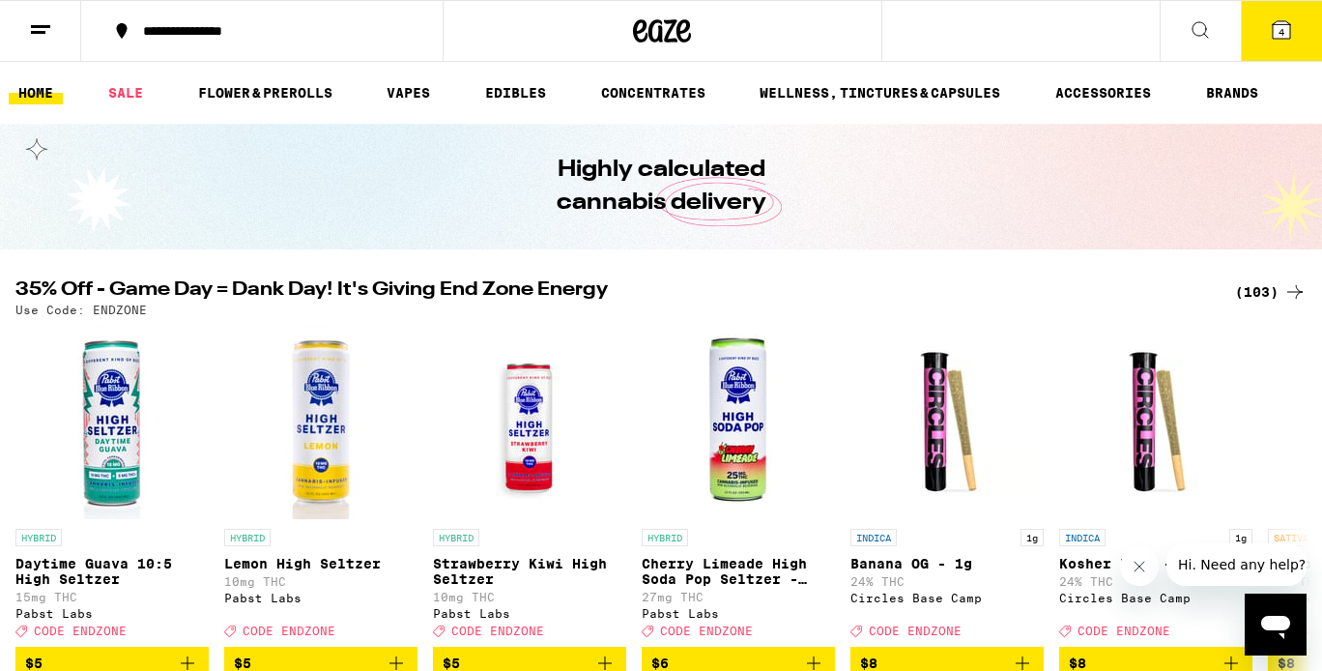
click at [62, 42] on button at bounding box center [40, 31] width 81 height 61
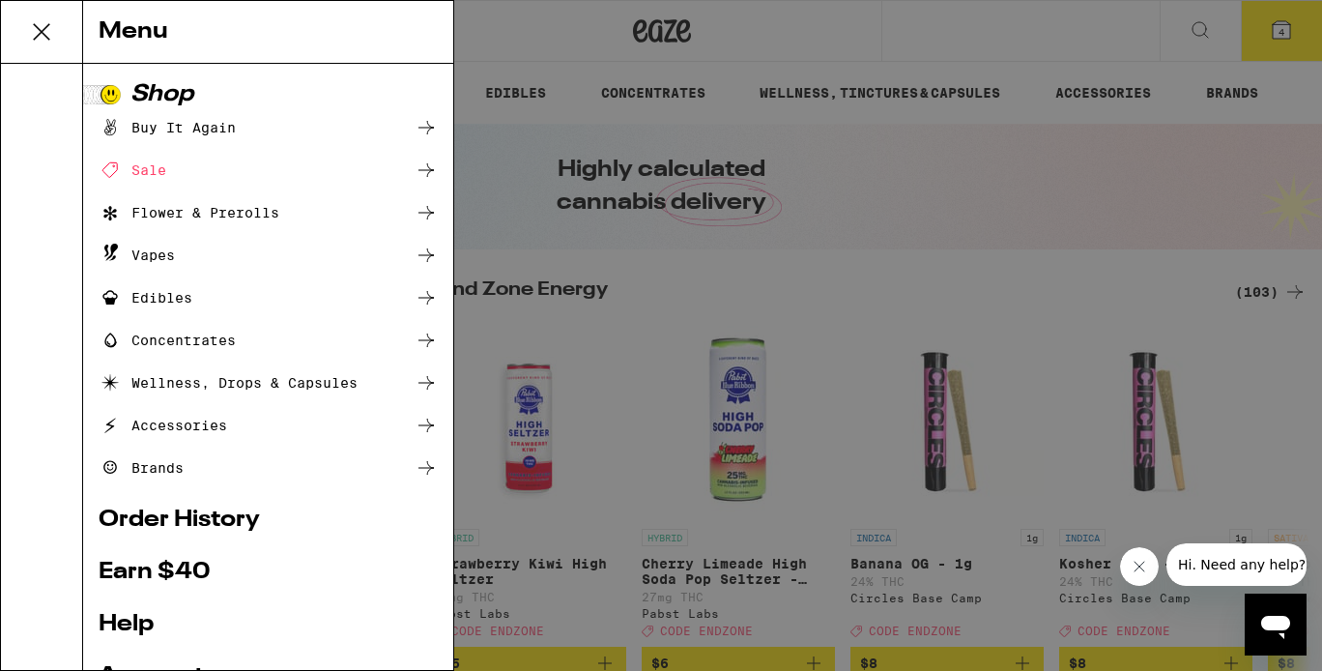
click at [852, 68] on div "Menu Shop Buy It Again Sale Flower & Prerolls Vapes Edibles Concentrates Wellne…" at bounding box center [661, 335] width 1322 height 671
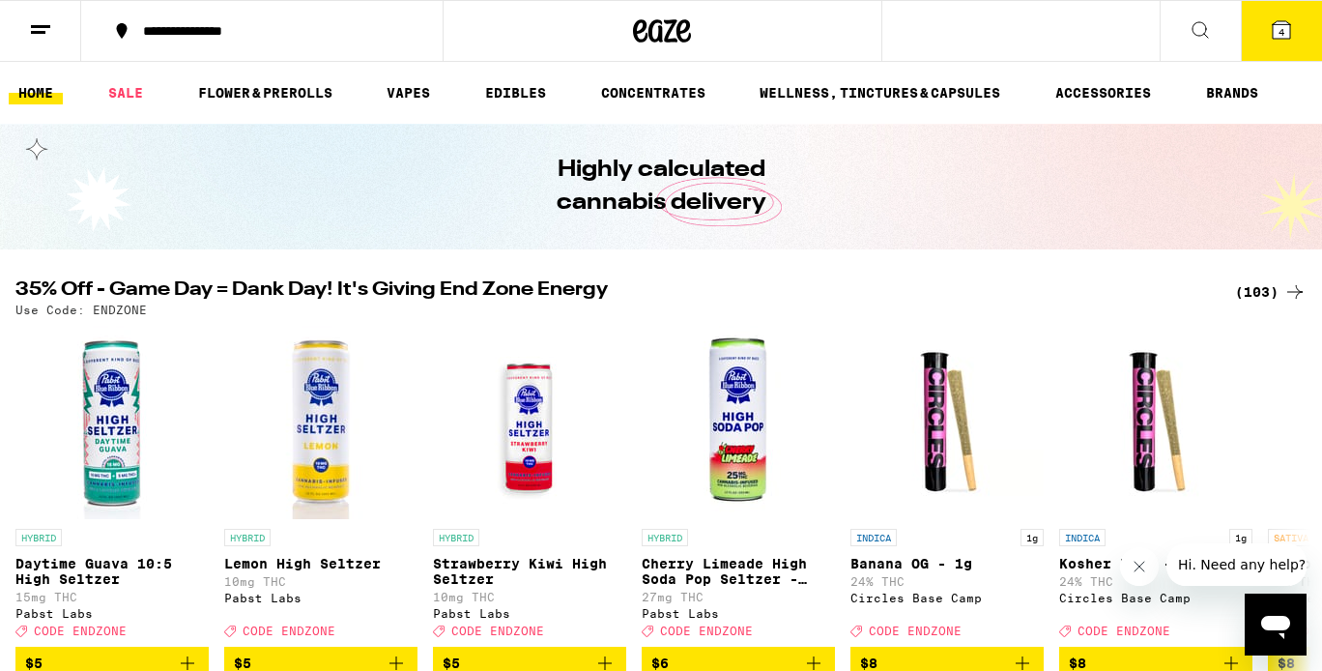
click at [1202, 30] on icon at bounding box center [1199, 29] width 23 height 23
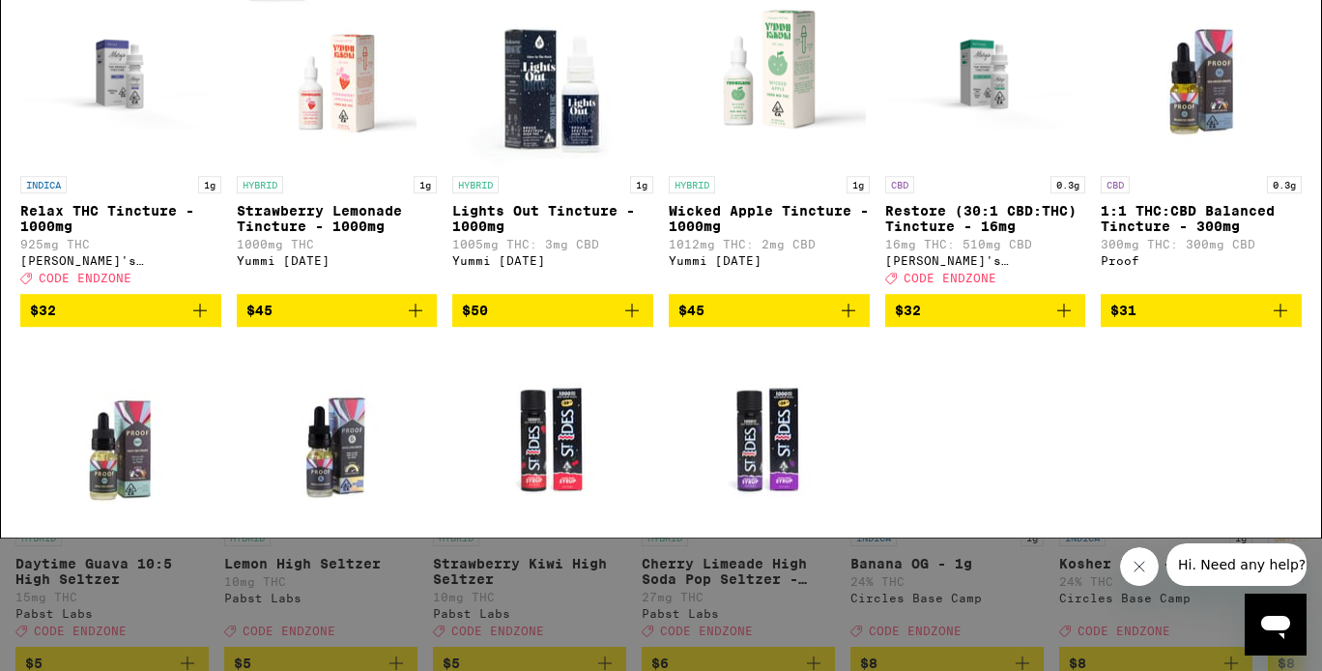
scroll to position [169, 0]
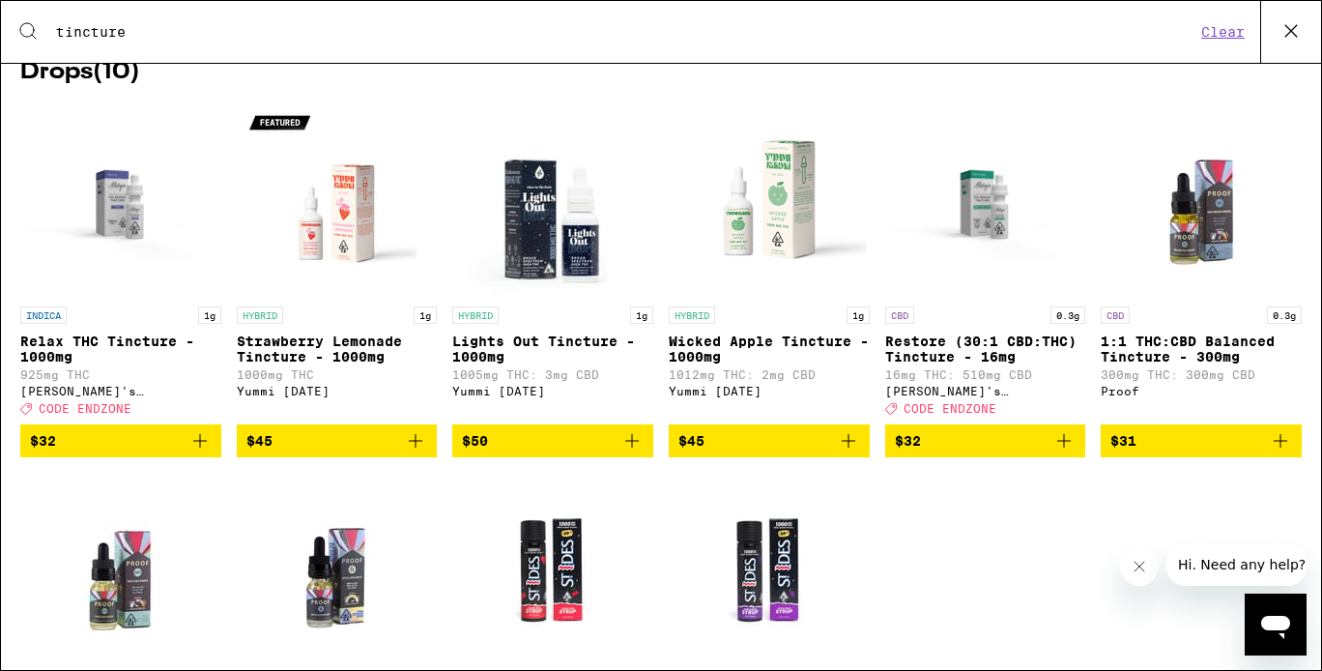
type input "tincture"
click at [1281, 452] on icon "Add to bag" at bounding box center [1280, 440] width 23 height 23
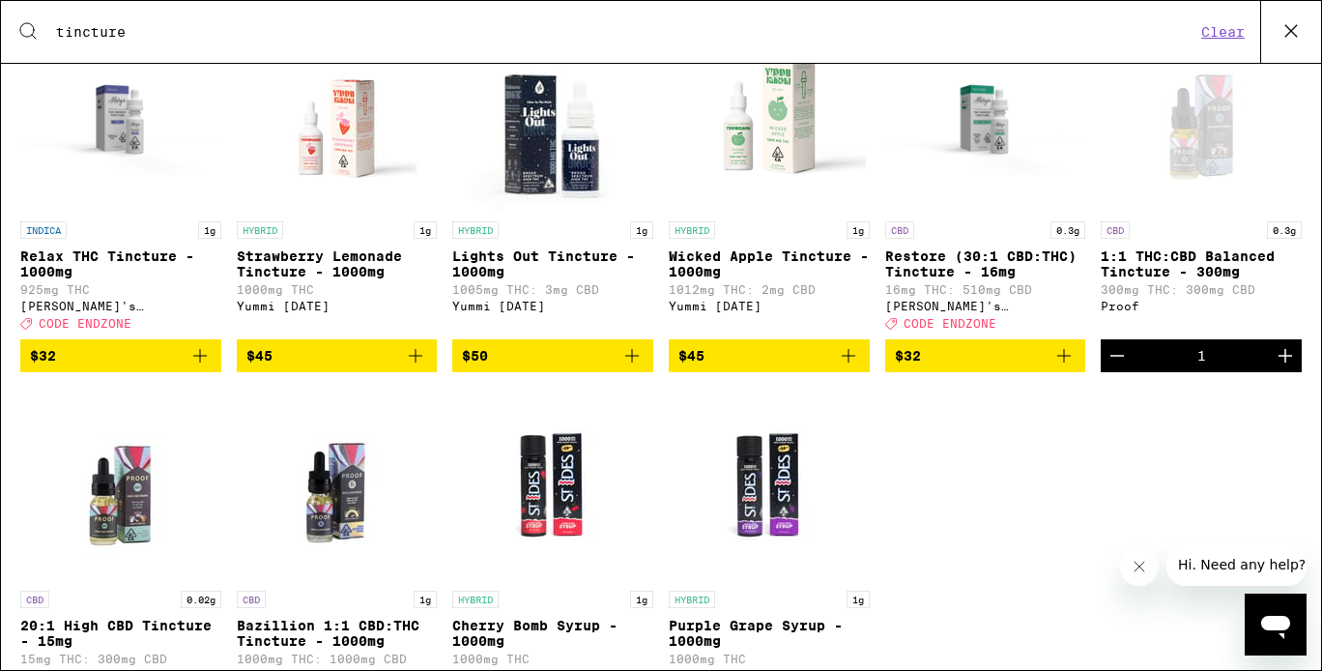
scroll to position [256, 0]
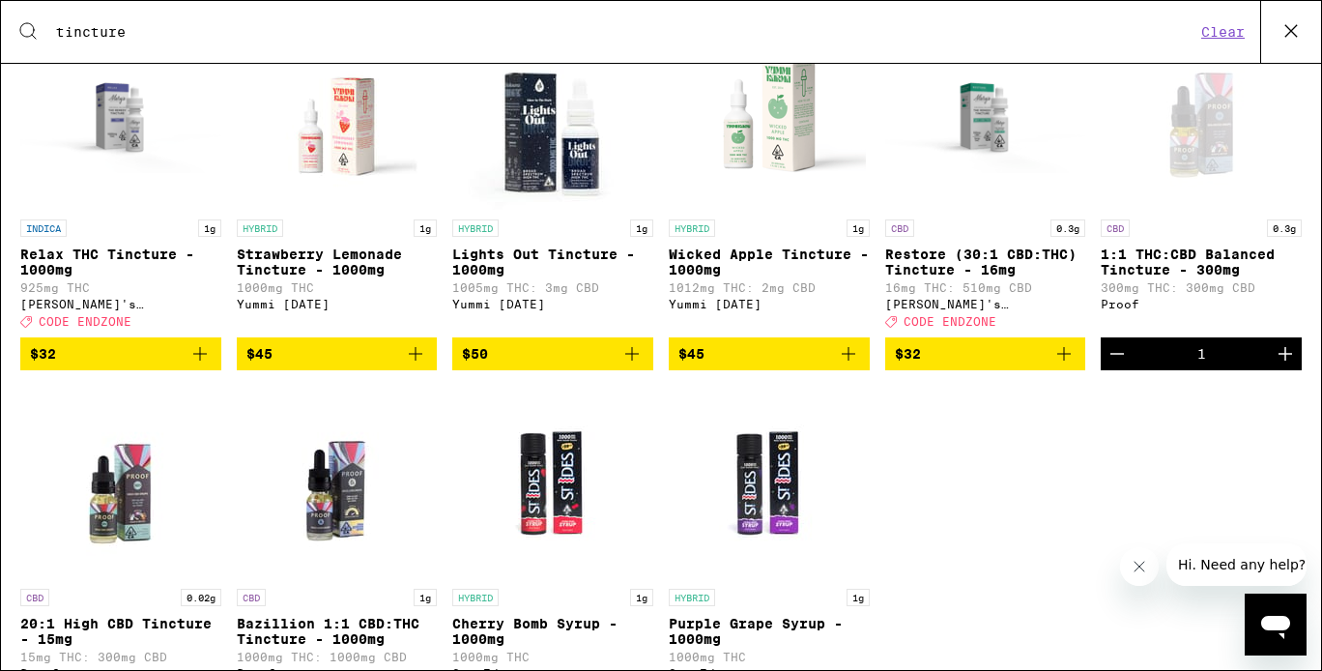
click at [1289, 365] on icon "Increment" at bounding box center [1284, 353] width 23 height 23
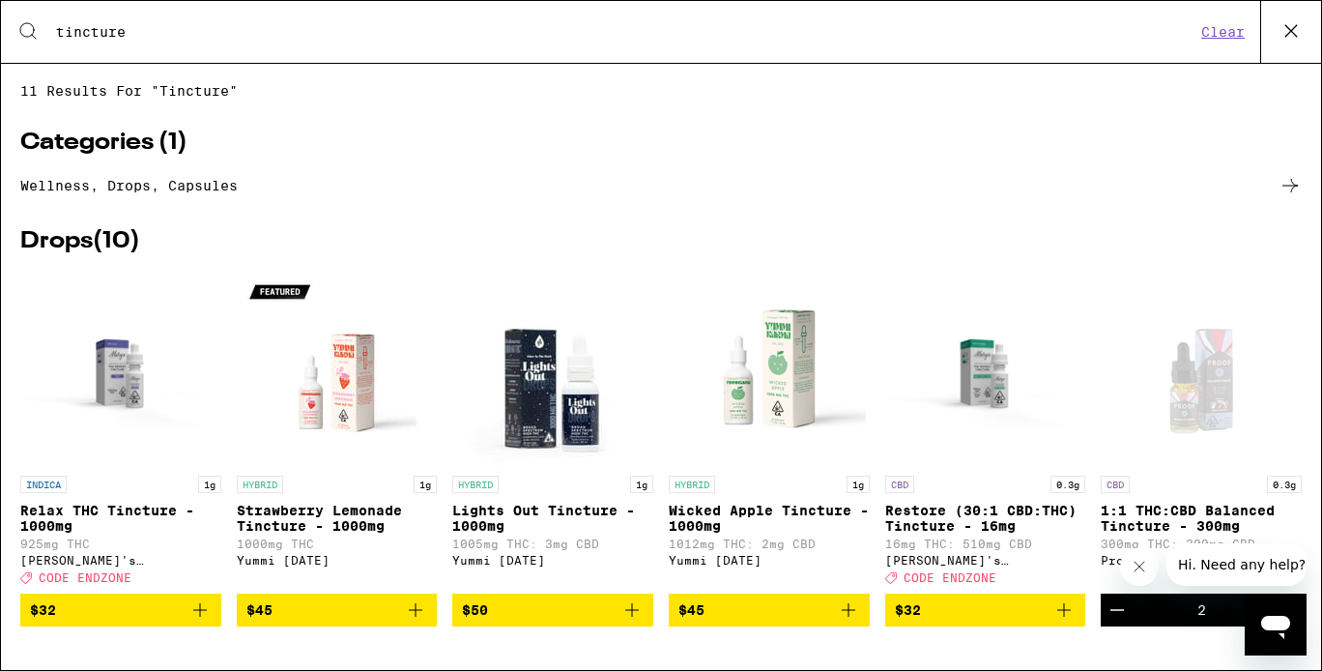
click at [1295, 37] on icon at bounding box center [1290, 30] width 29 height 29
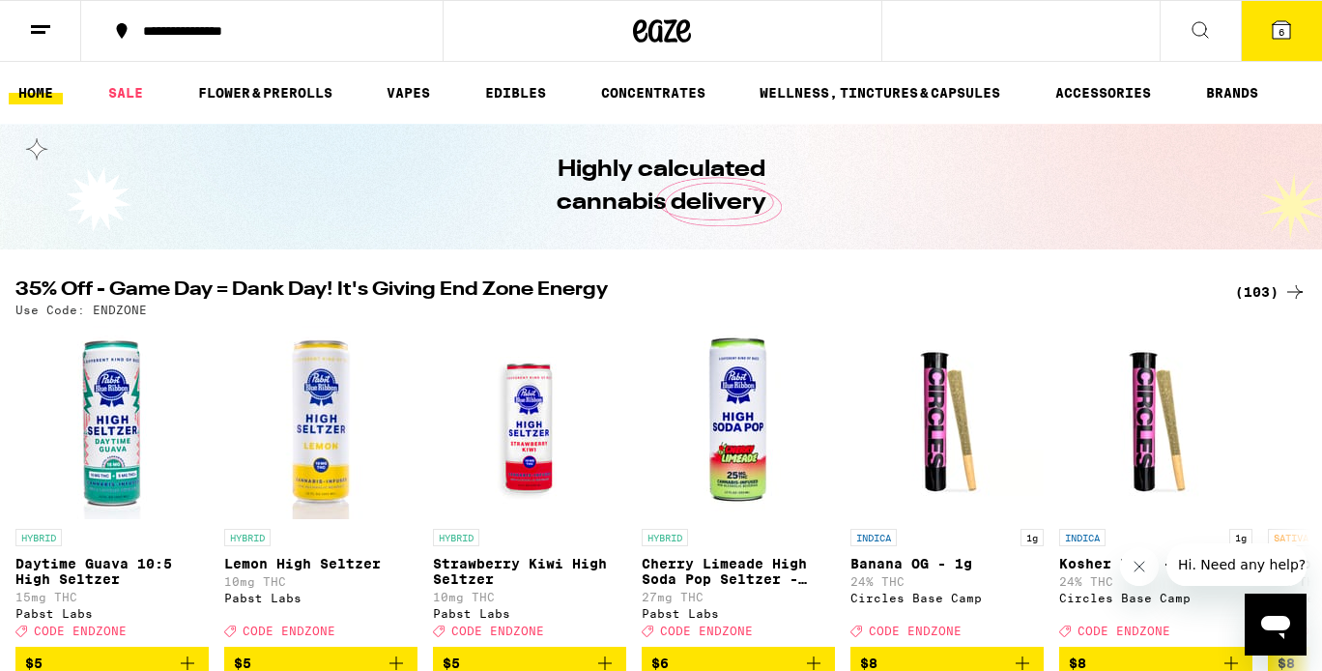
click at [1289, 36] on icon at bounding box center [1280, 29] width 17 height 17
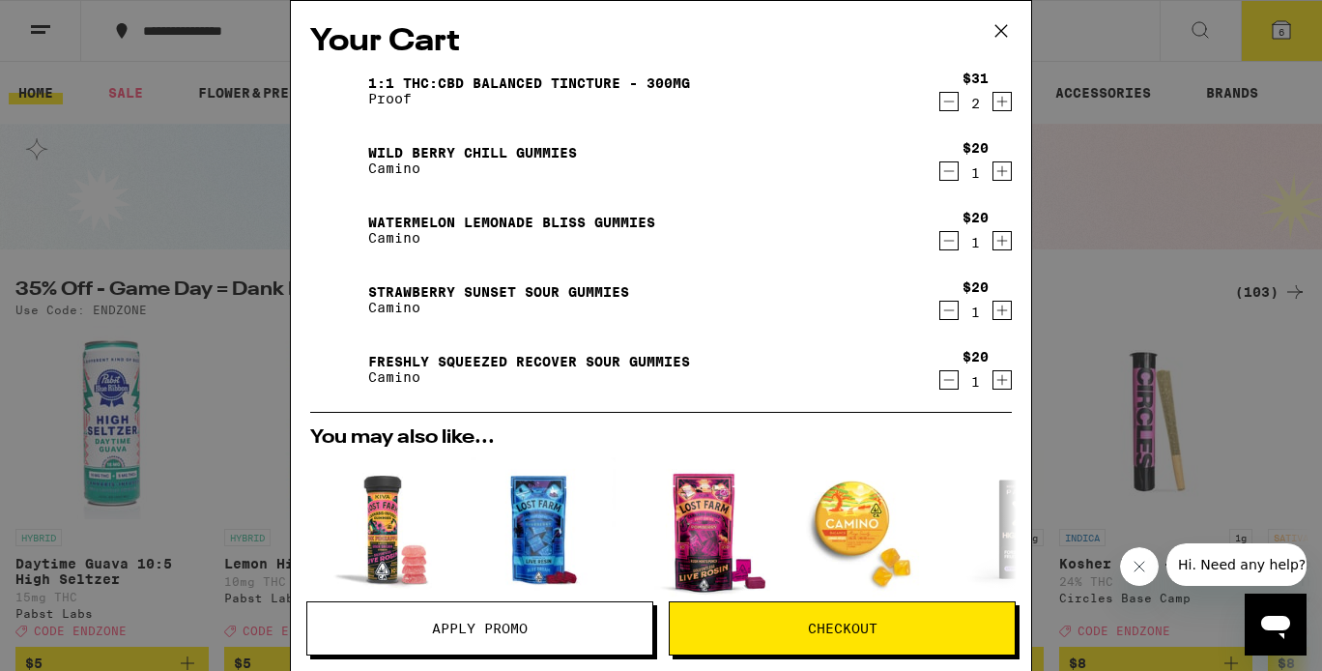
click at [896, 629] on span "Checkout" at bounding box center [842, 628] width 345 height 14
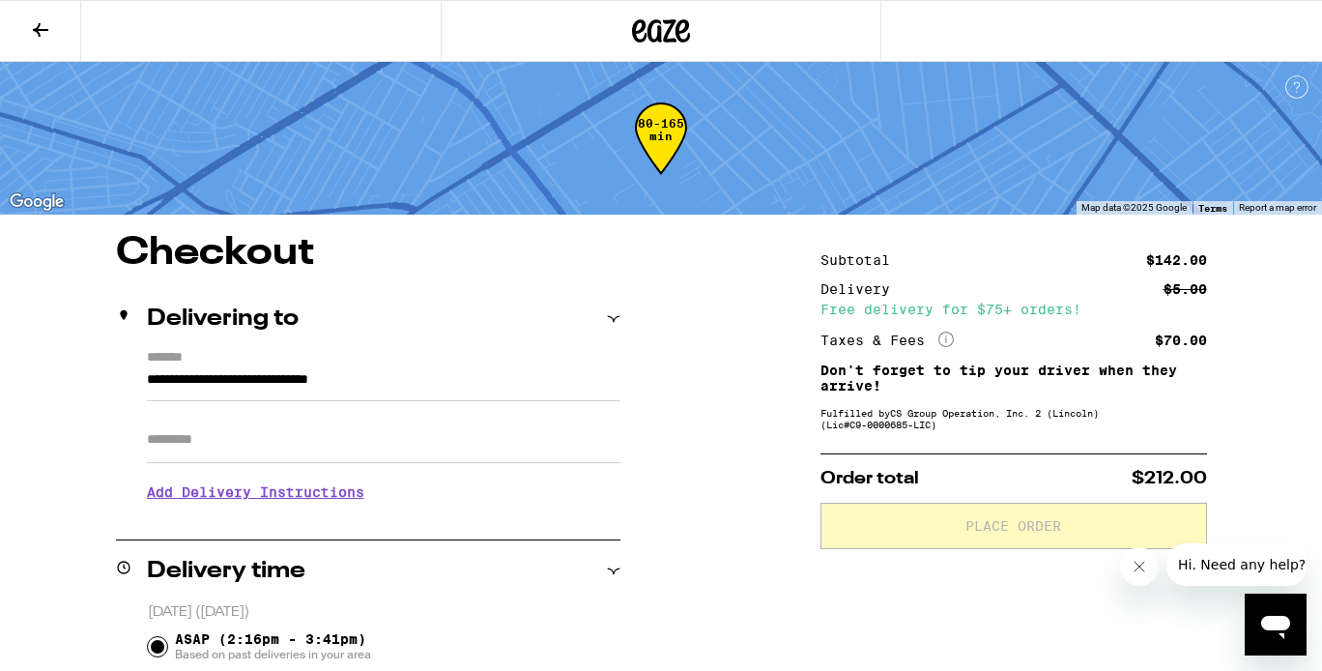
scroll to position [141, 0]
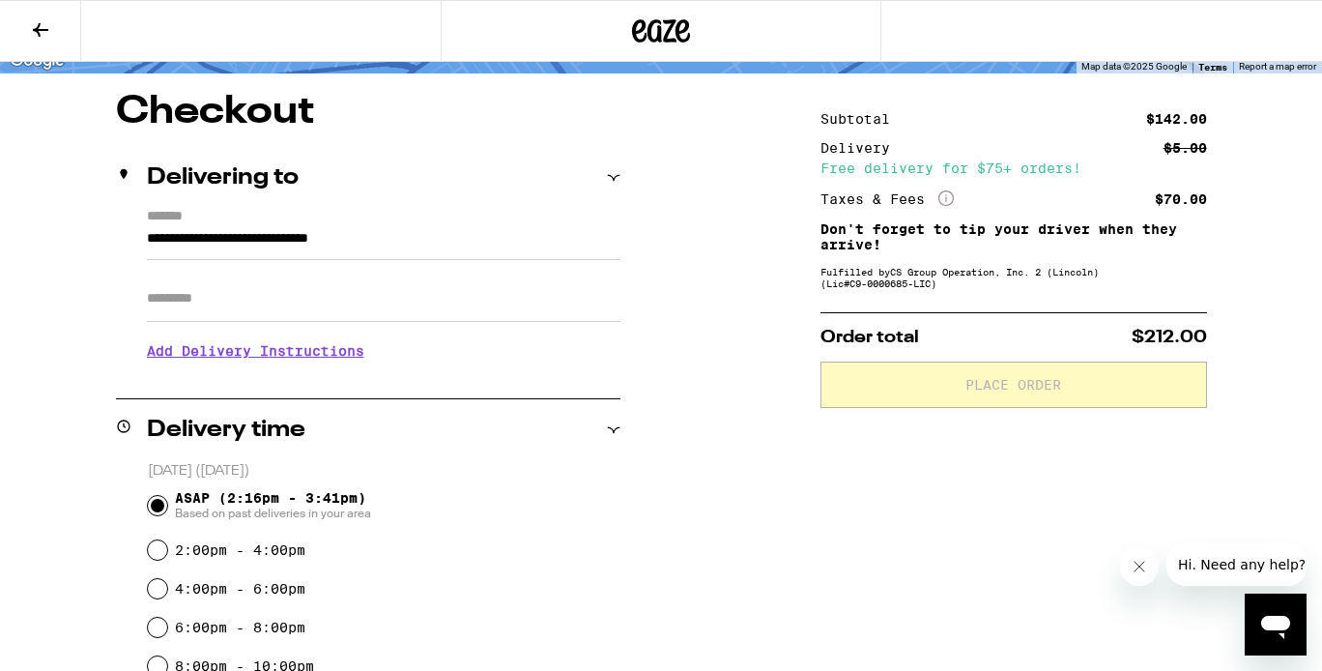
click at [321, 313] on input "Apt/Suite" at bounding box center [383, 298] width 473 height 46
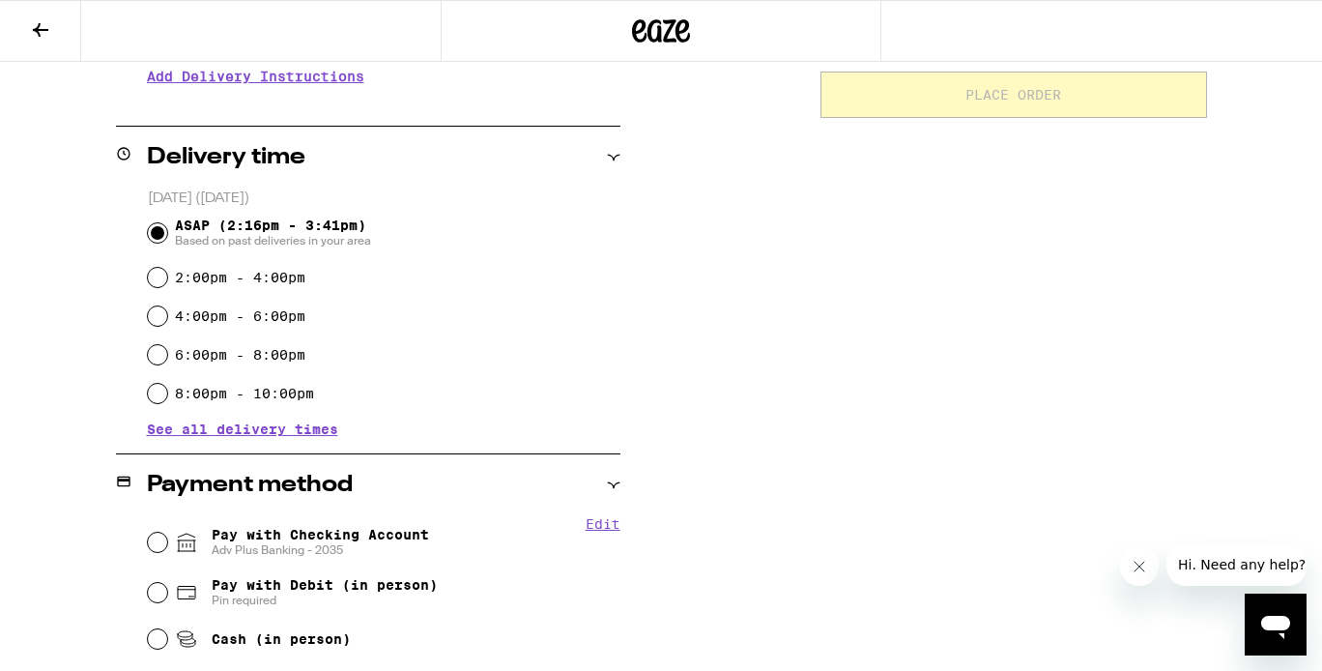
scroll to position [548, 0]
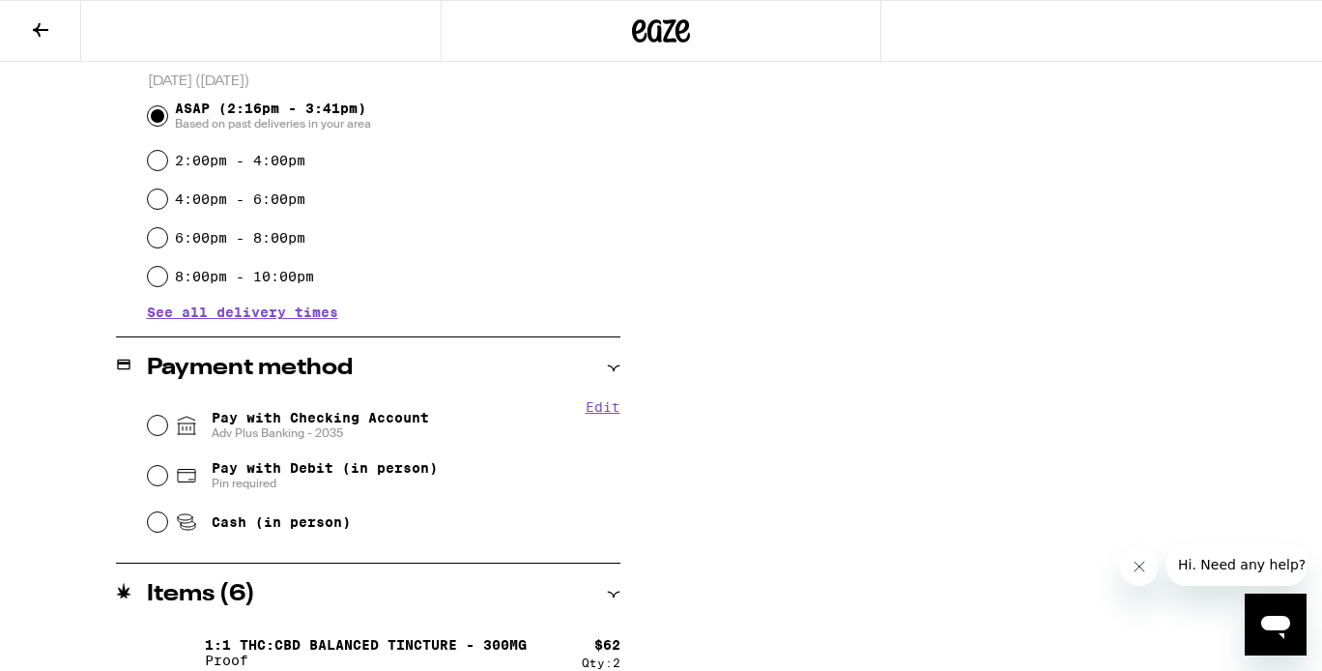
type input "***"
click at [345, 413] on span "Pay with Checking Account Adv Plus Banking - 2035" at bounding box center [320, 425] width 217 height 31
click at [167, 415] on input "Pay with Checking Account Adv Plus Banking - 2035" at bounding box center [157, 424] width 19 height 19
radio input "true"
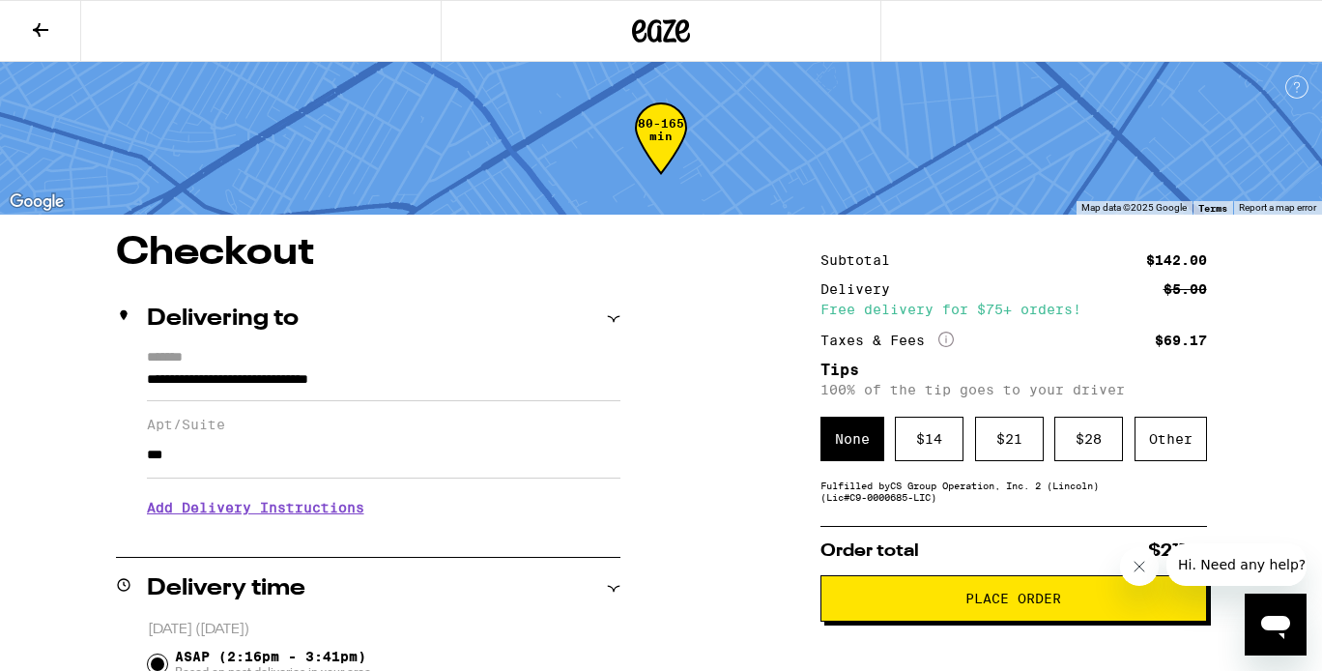
scroll to position [97, 0]
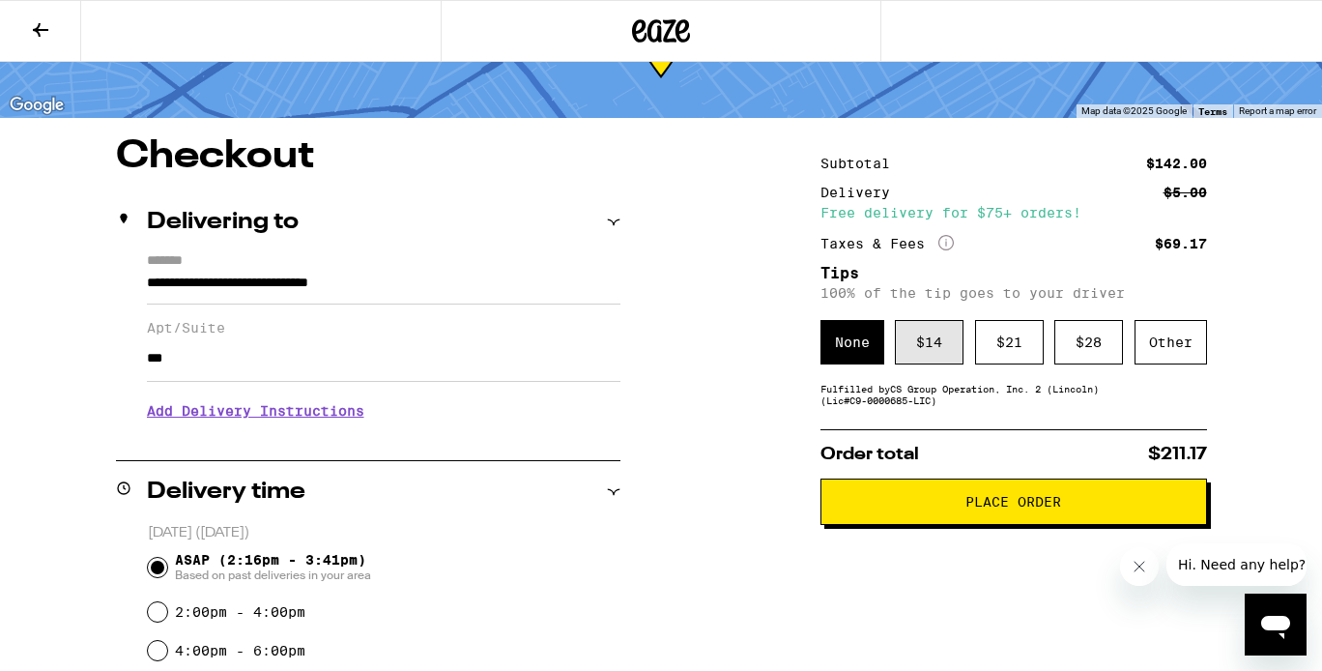
click at [934, 351] on div "$ 14" at bounding box center [929, 342] width 69 height 44
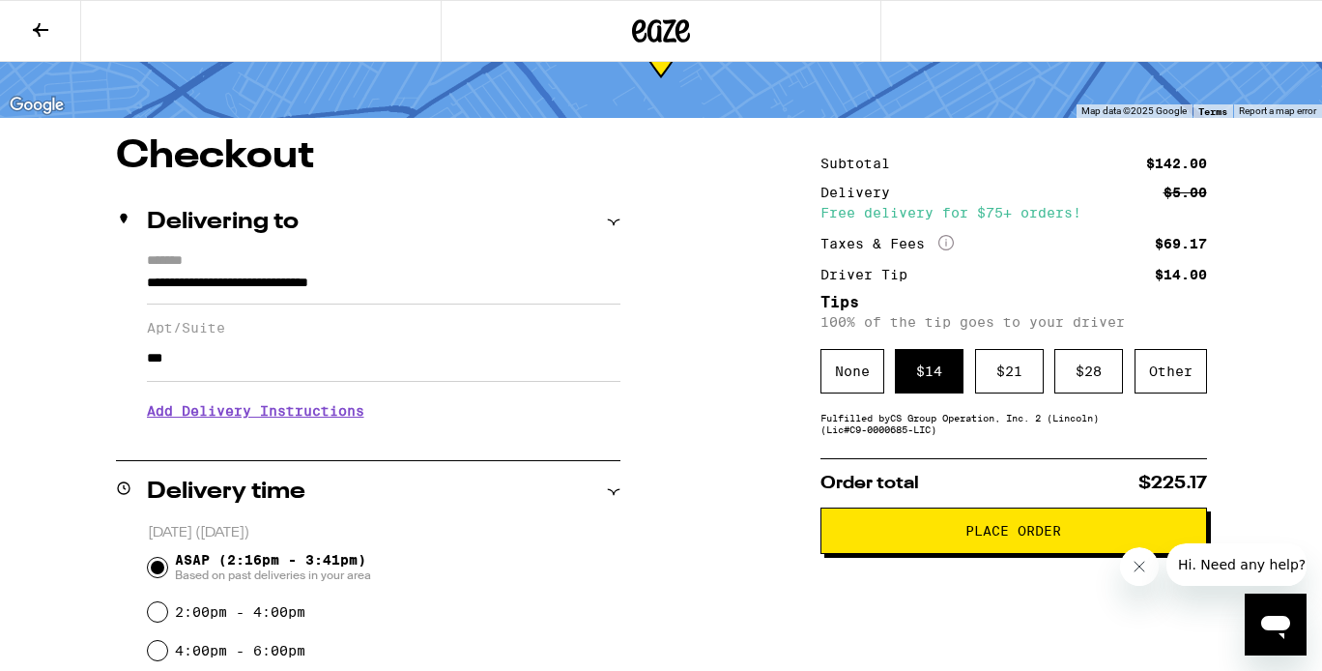
click at [351, 413] on h3 "Add Delivery Instructions" at bounding box center [383, 410] width 473 height 44
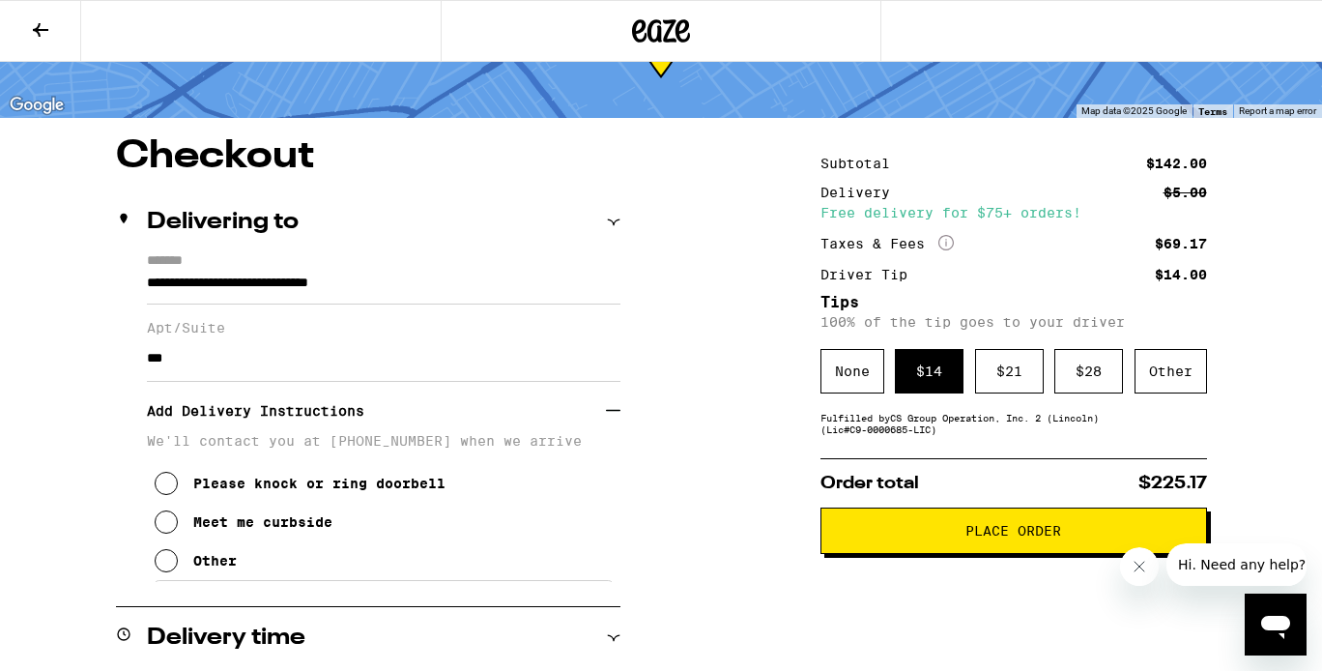
click at [178, 531] on button "Meet me curbside" at bounding box center [244, 521] width 178 height 39
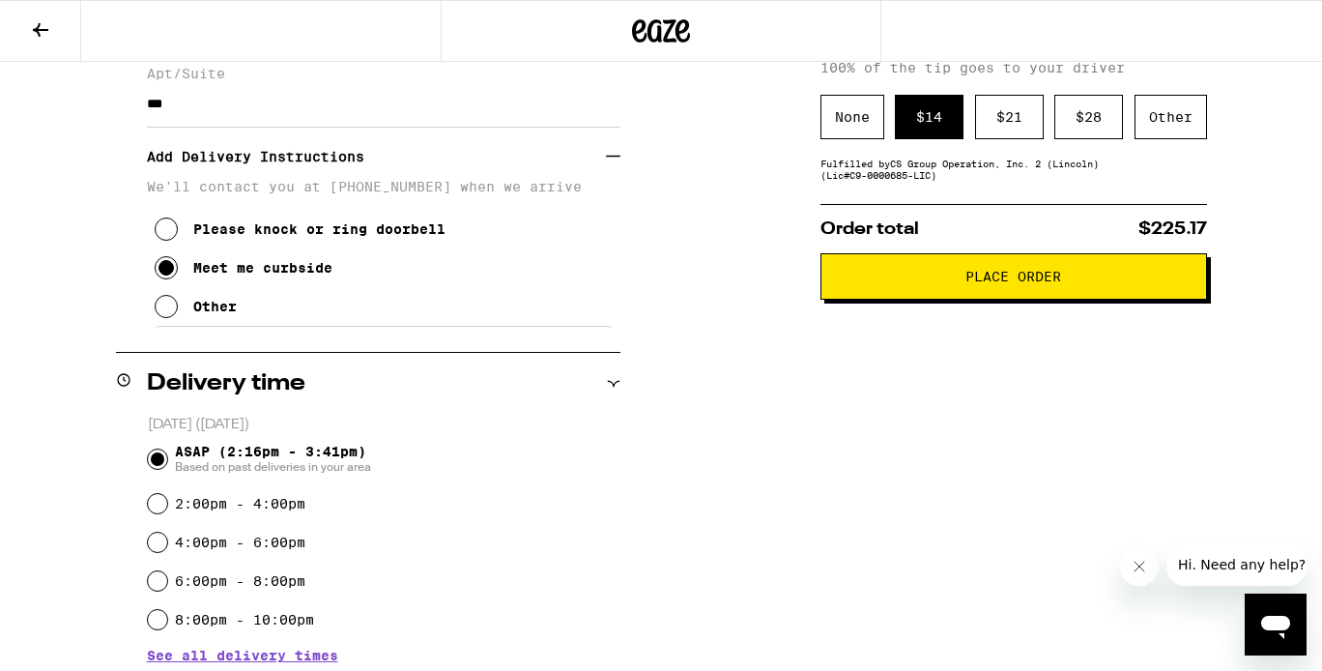
scroll to position [350, 0]
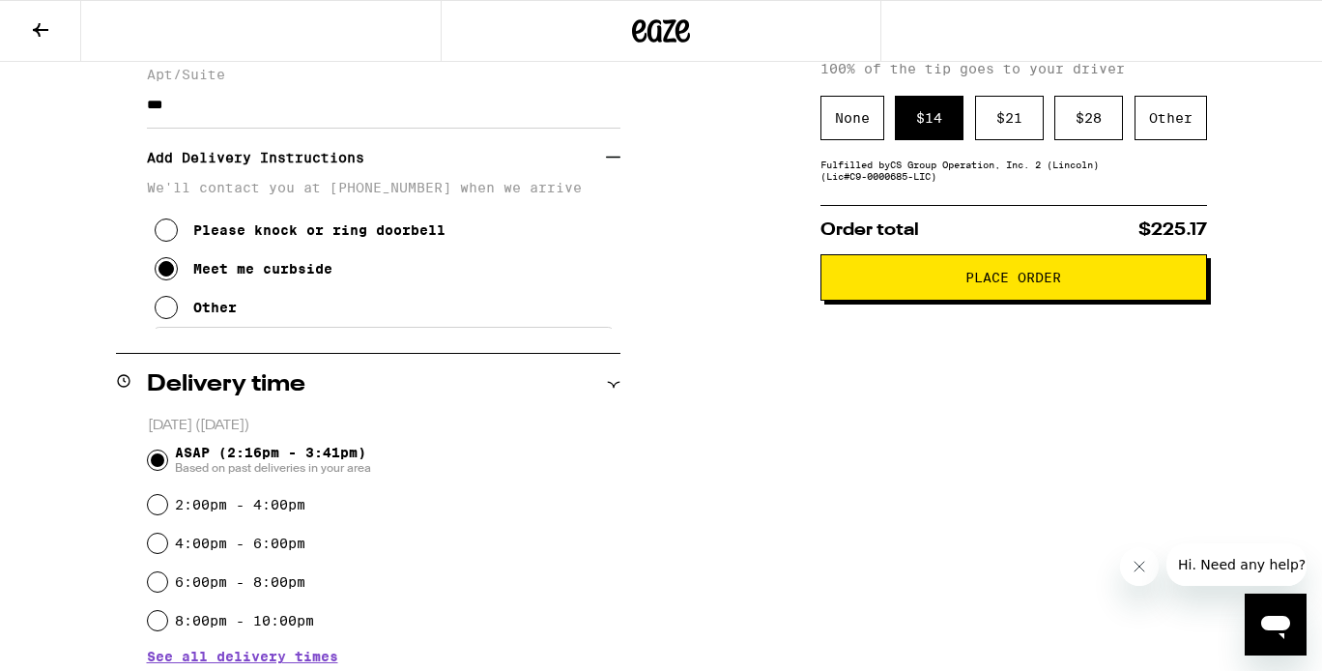
click at [1000, 283] on span "Place Order" at bounding box center [1013, 278] width 96 height 14
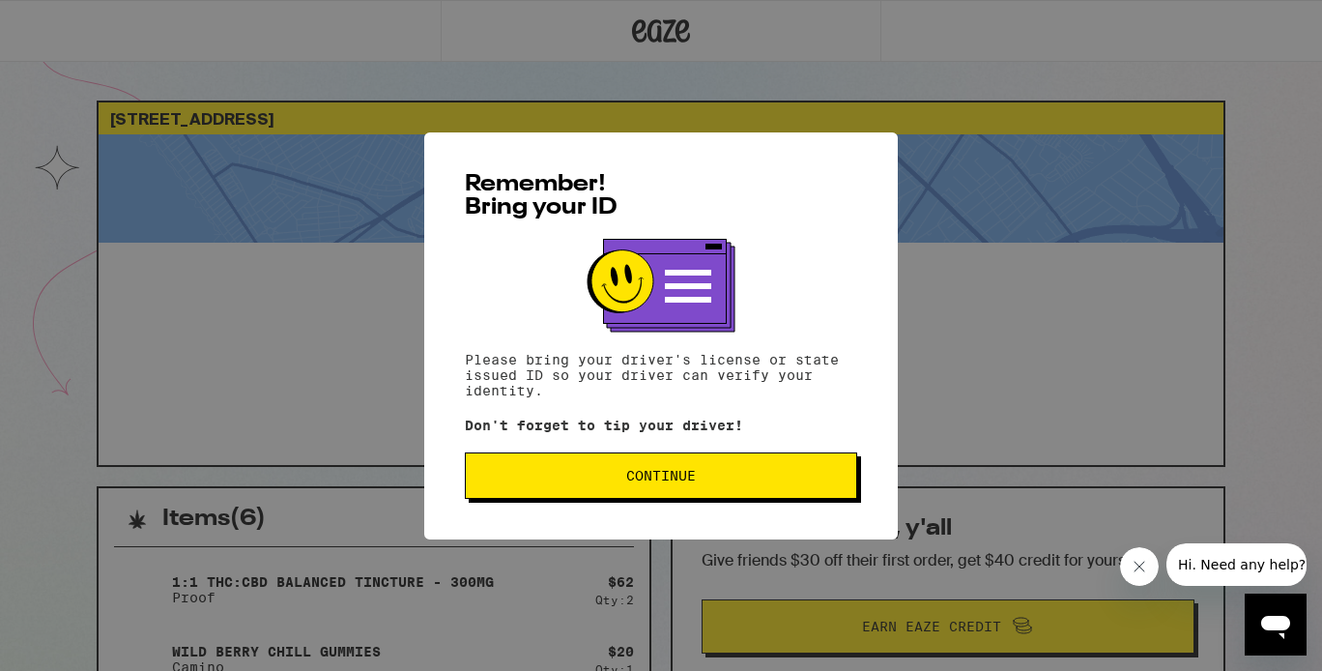
click at [650, 498] on button "Continue" at bounding box center [661, 475] width 392 height 46
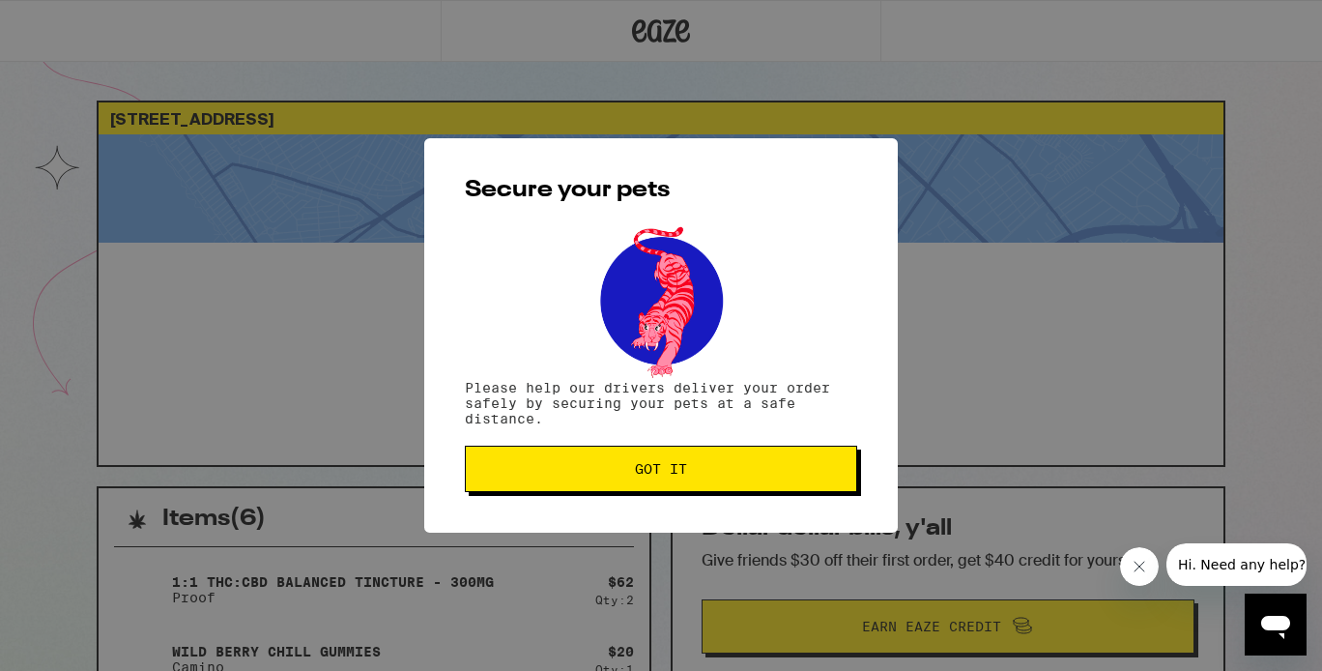
click at [648, 475] on span "Got it" at bounding box center [661, 469] width 52 height 14
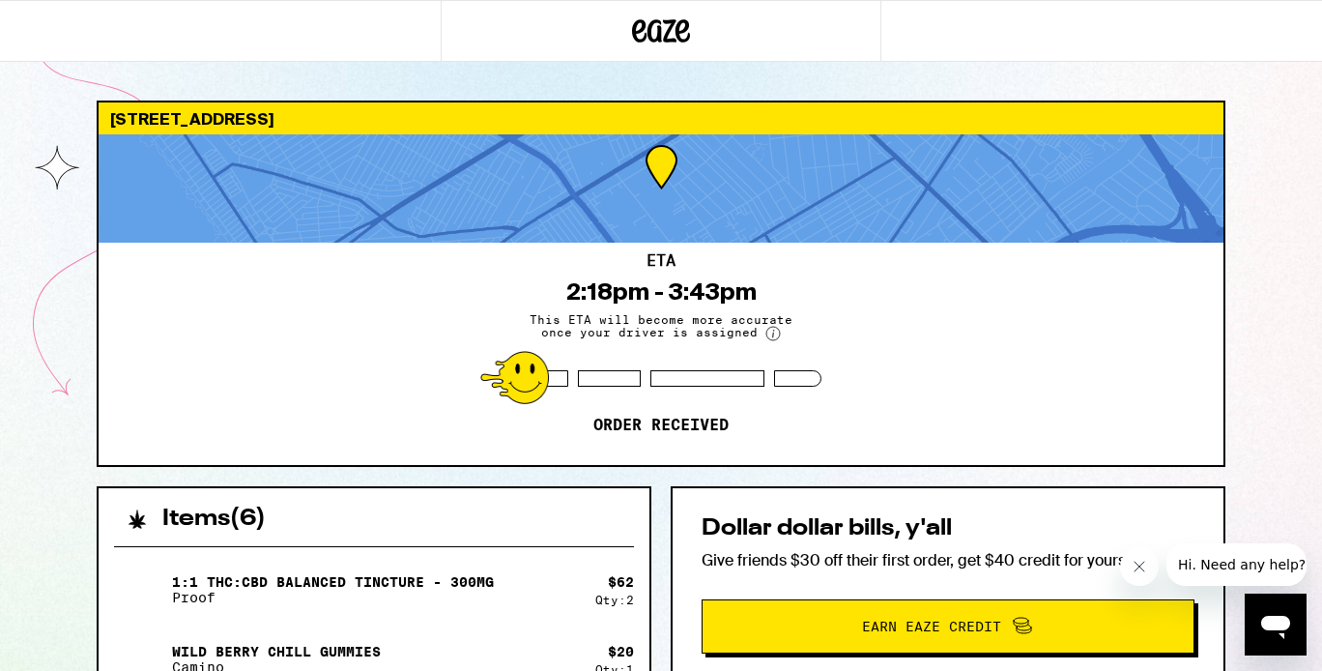
click at [770, 331] on circle at bounding box center [773, 334] width 14 height 14
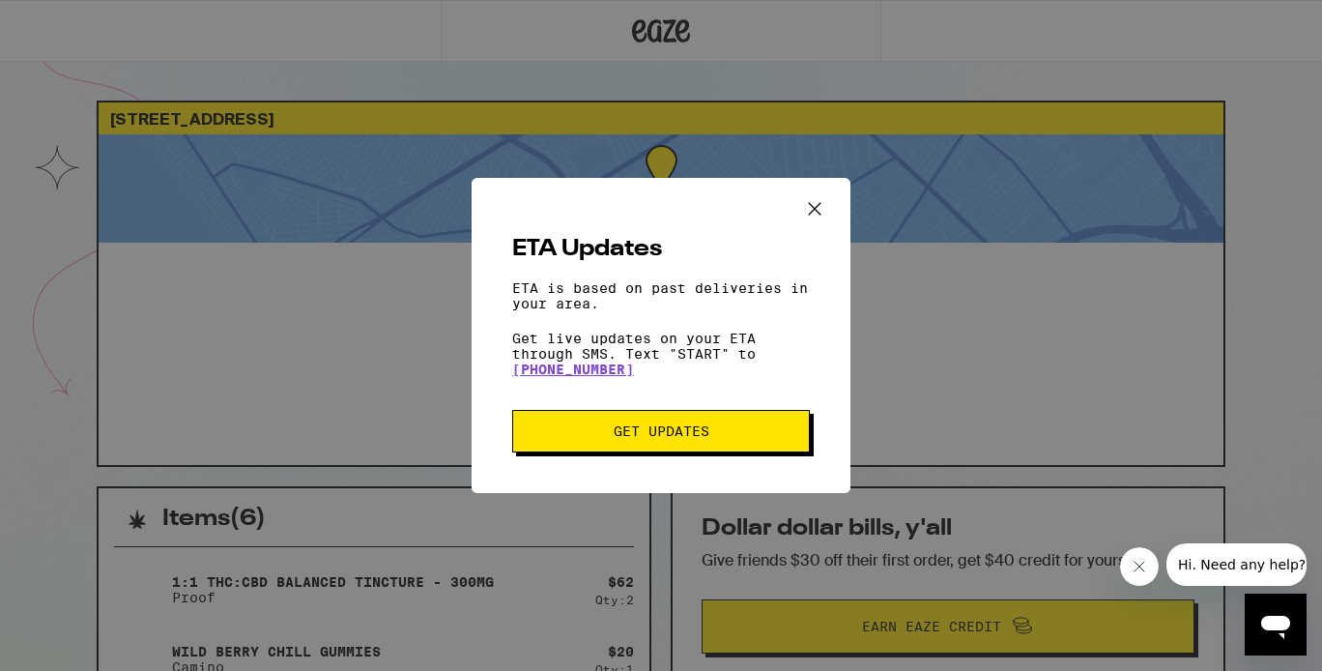
click at [715, 386] on div "ETA Updates ETA is based on past deliveries in your area. Get live updates on y…" at bounding box center [661, 335] width 379 height 315
click at [695, 452] on button "Get Updates" at bounding box center [661, 431] width 298 height 43
